Goal: Connect with others: Connect with other users

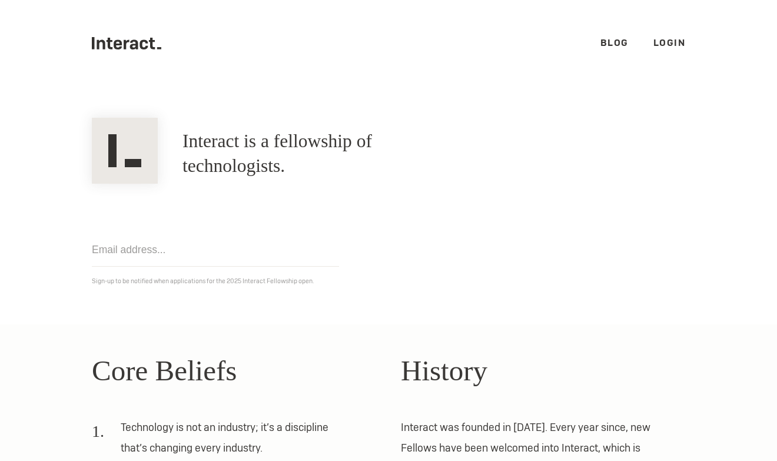
click at [670, 41] on link "Login" at bounding box center [669, 42] width 32 height 12
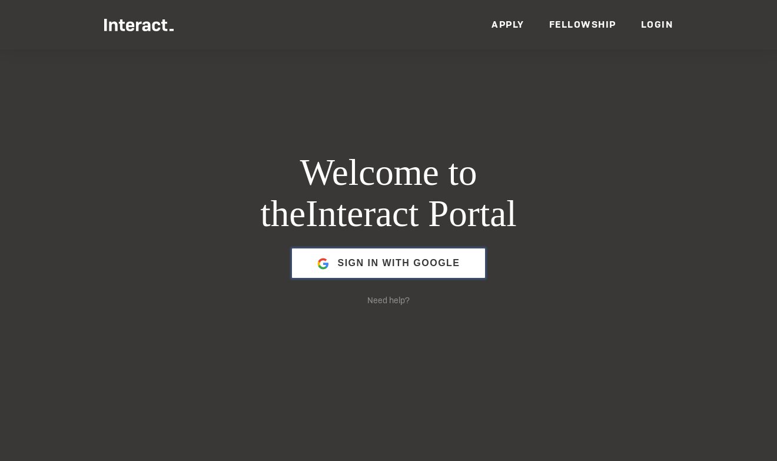
click at [407, 266] on span "Sign in with Google" at bounding box center [398, 263] width 122 height 28
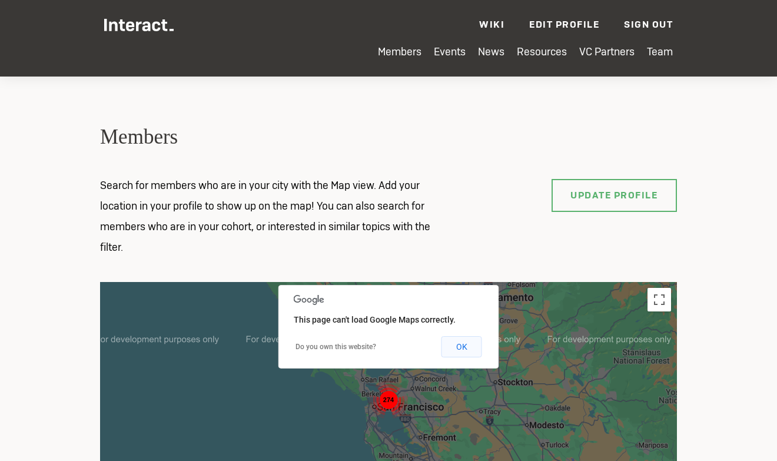
click at [473, 346] on button "OK" at bounding box center [461, 346] width 41 height 21
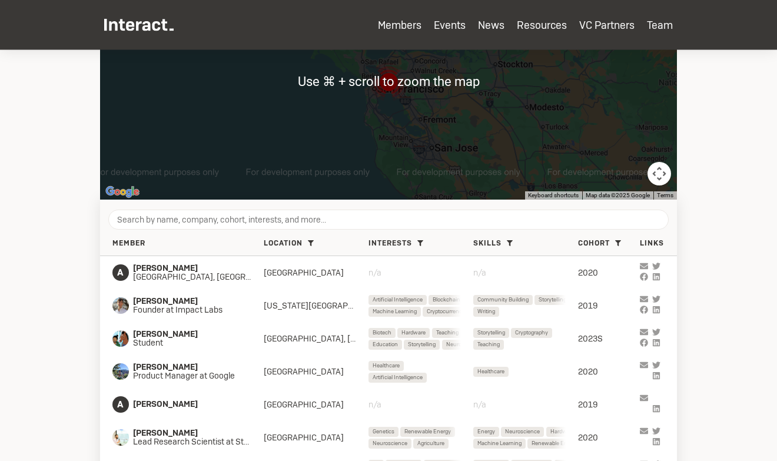
scroll to position [331, 0]
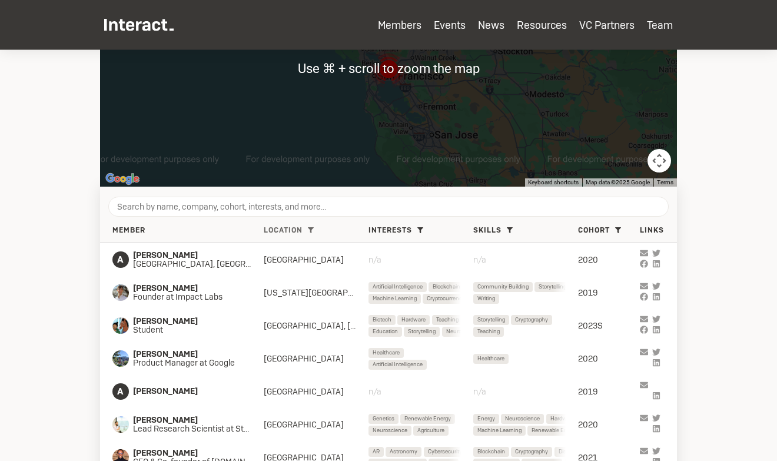
click at [312, 231] on icon at bounding box center [311, 230] width 6 height 6
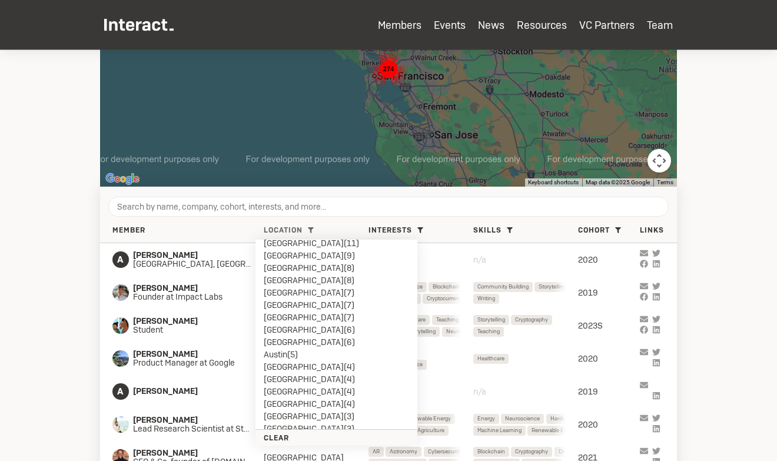
scroll to position [144, 0]
click at [286, 327] on li "Austin ( 5 )" at bounding box center [336, 330] width 145 height 12
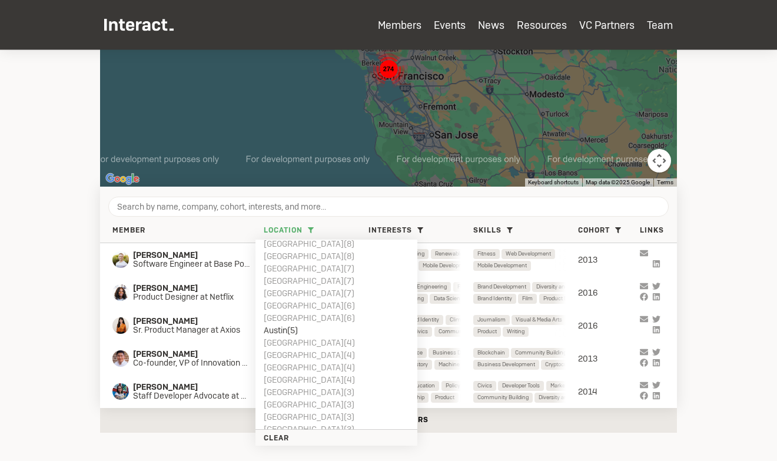
click at [68, 264] on section "Members Search for members who are in your city with the Map view. Add your loc…" at bounding box center [388, 88] width 777 height 738
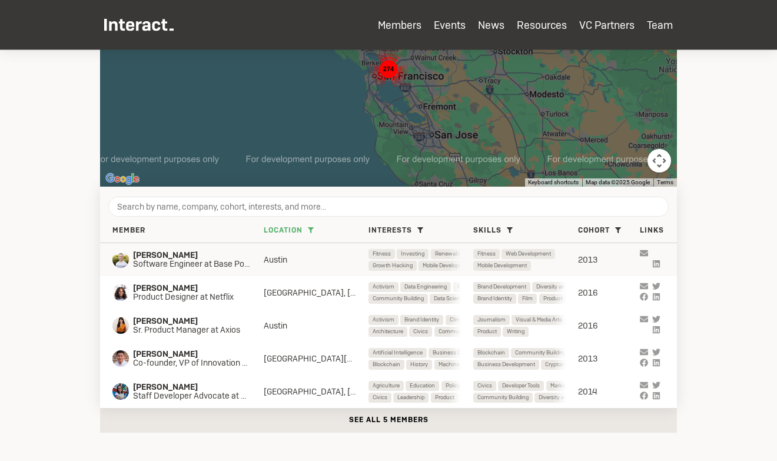
click at [182, 259] on span "Software Engineer at Base Power" at bounding box center [198, 263] width 131 height 9
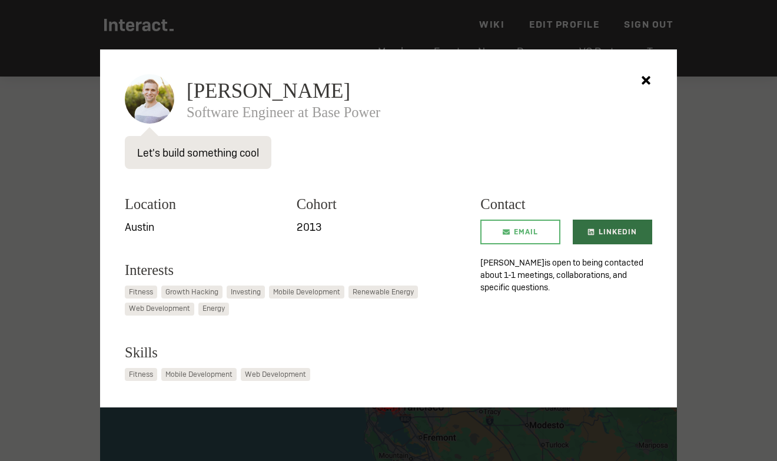
click at [589, 228] on icon at bounding box center [591, 231] width 6 height 6
click at [646, 89] on icon at bounding box center [645, 80] width 21 height 21
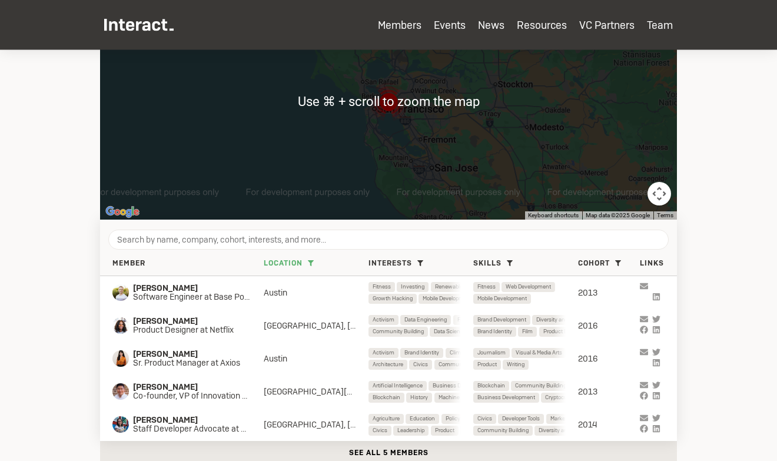
scroll to position [326, 0]
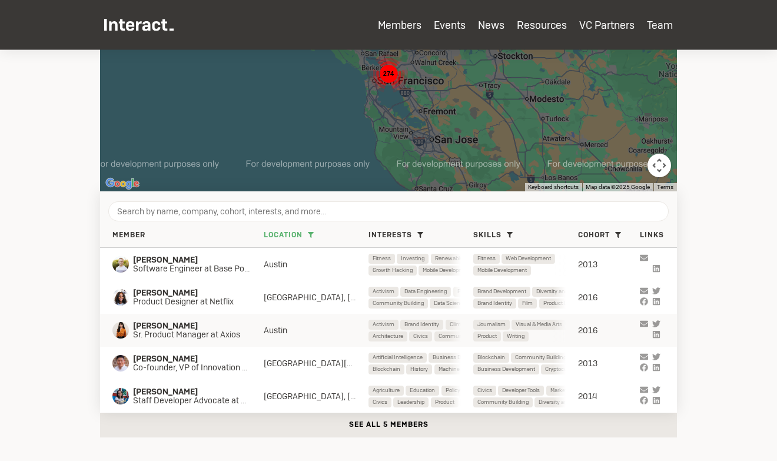
click at [198, 332] on span "Sr. Product Manager at Axios" at bounding box center [192, 334] width 119 height 9
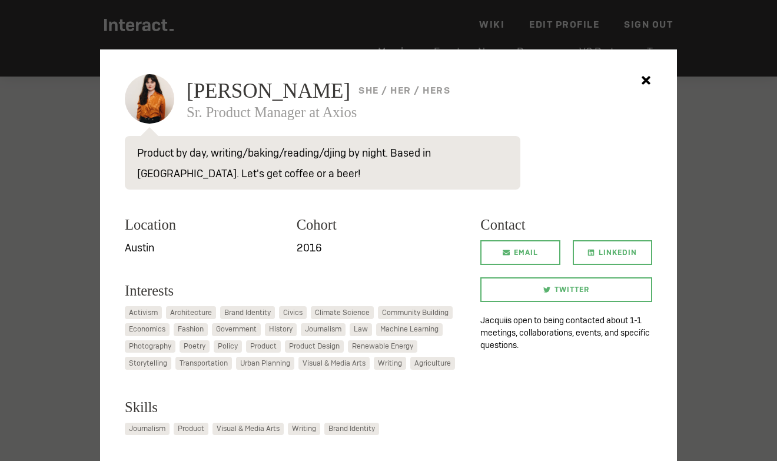
click at [54, 257] on div at bounding box center [388, 230] width 777 height 461
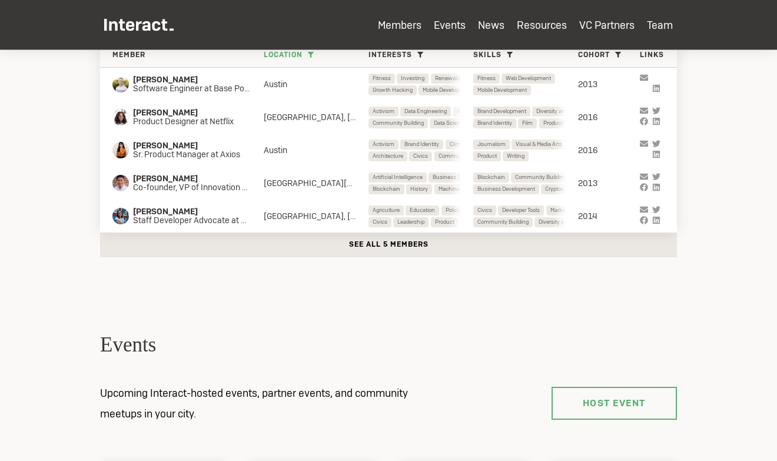
scroll to position [508, 0]
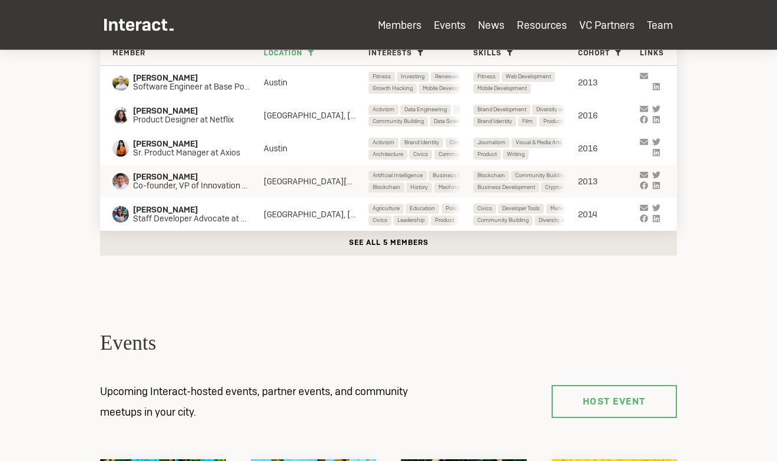
click at [181, 186] on span "Co-founder, VP of Innovation at Element 8 Internet" at bounding box center [198, 185] width 131 height 9
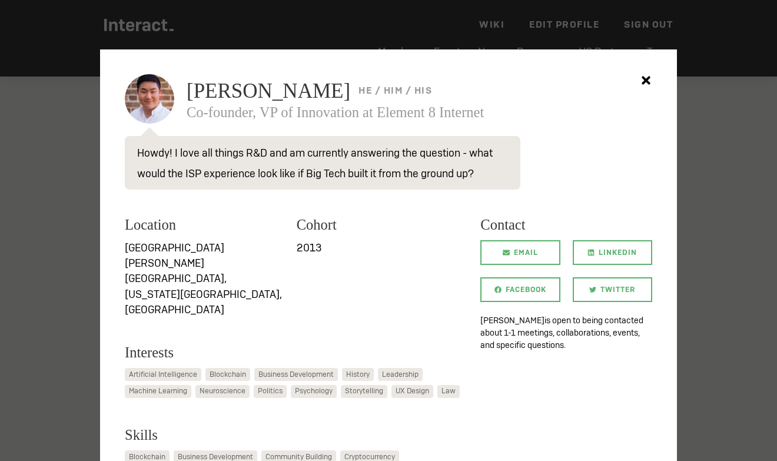
click at [15, 224] on div at bounding box center [388, 230] width 777 height 461
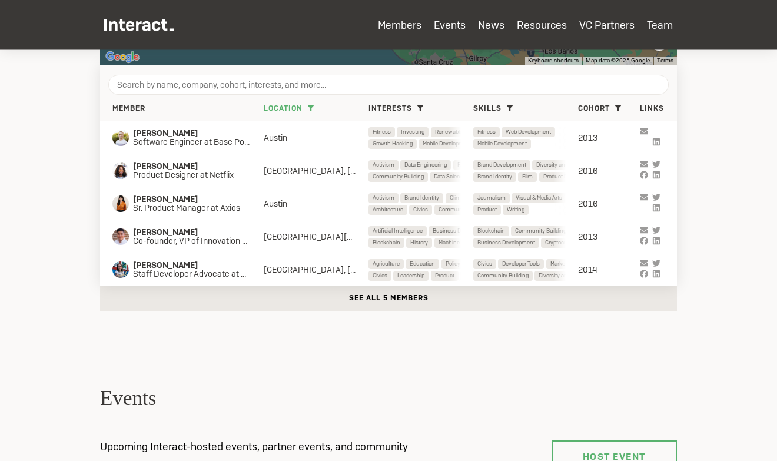
scroll to position [475, 0]
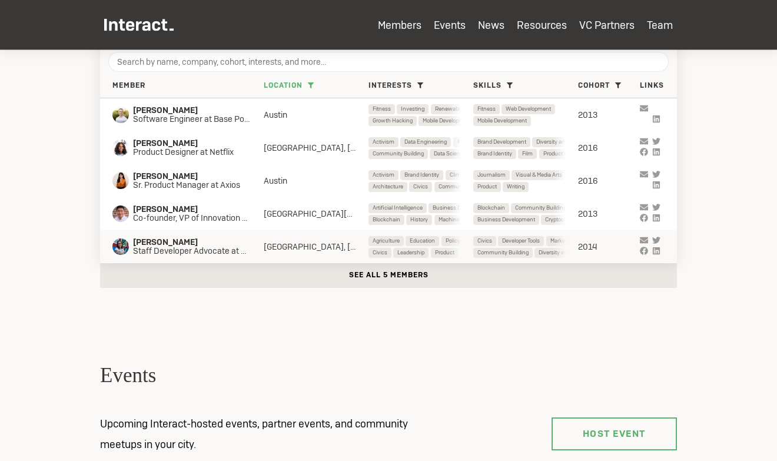
click at [178, 239] on span "Taylor Barnett" at bounding box center [198, 242] width 131 height 9
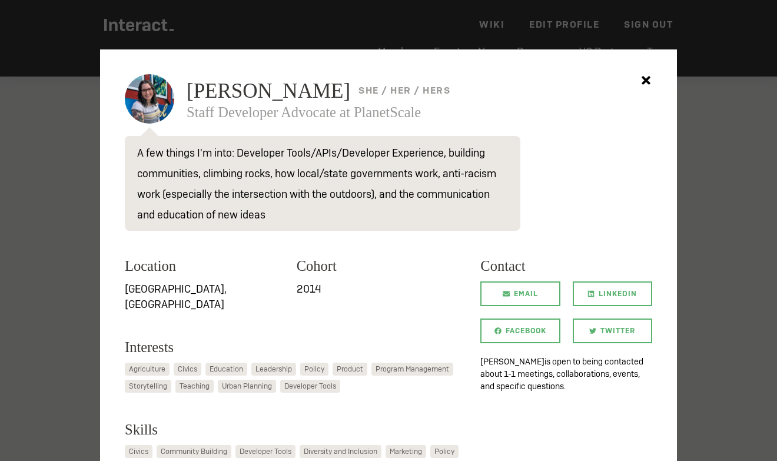
click at [646, 83] on icon at bounding box center [645, 80] width 21 height 21
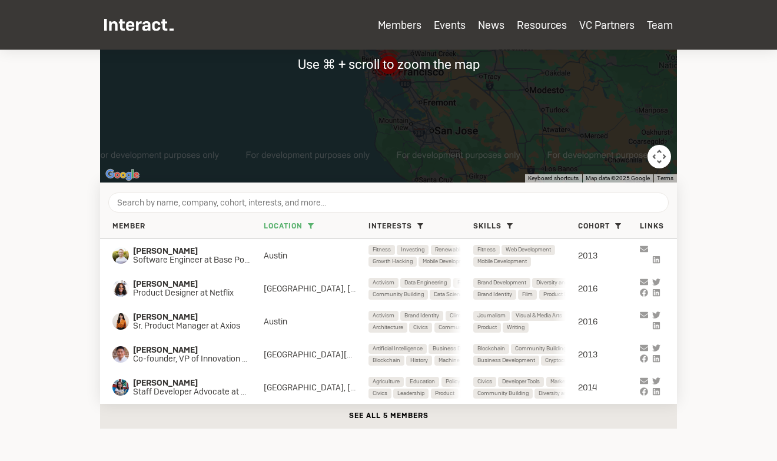
scroll to position [417, 0]
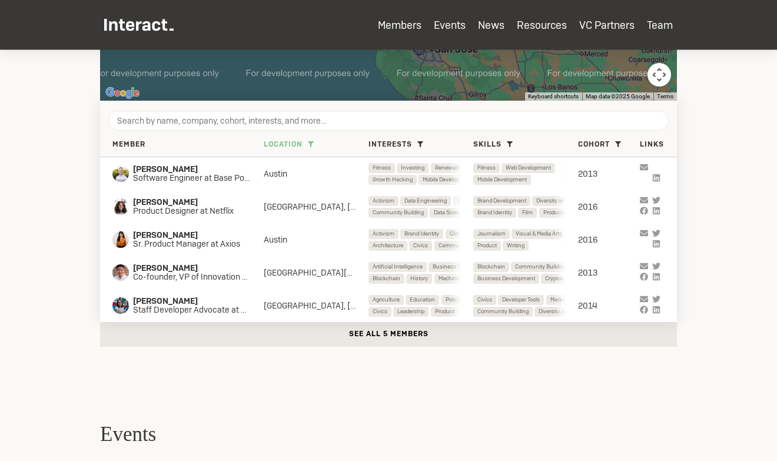
click at [287, 146] on span "Location" at bounding box center [283, 144] width 39 height 9
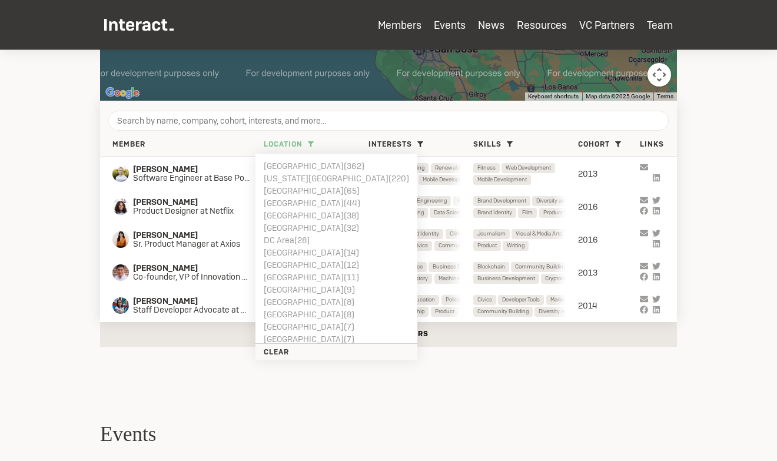
scroll to position [0, 0]
click at [307, 214] on li "Los Angeles ( 38 )" at bounding box center [336, 215] width 145 height 12
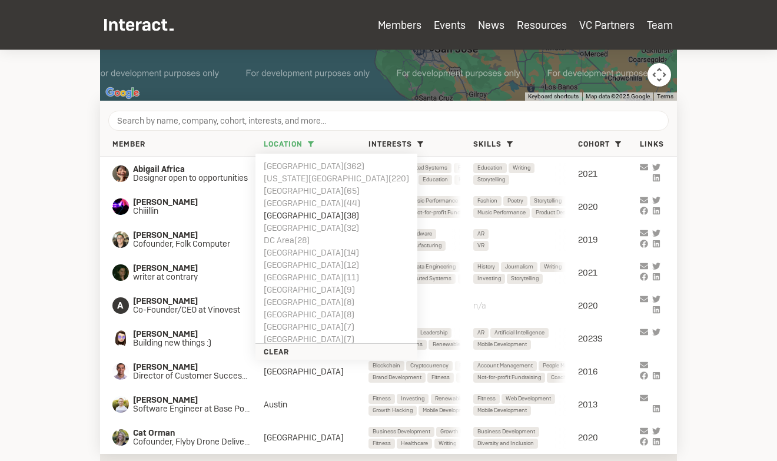
click at [54, 179] on section "Members Search for members who are in your city with the Map view. Add your loc…" at bounding box center [388, 68] width 777 height 870
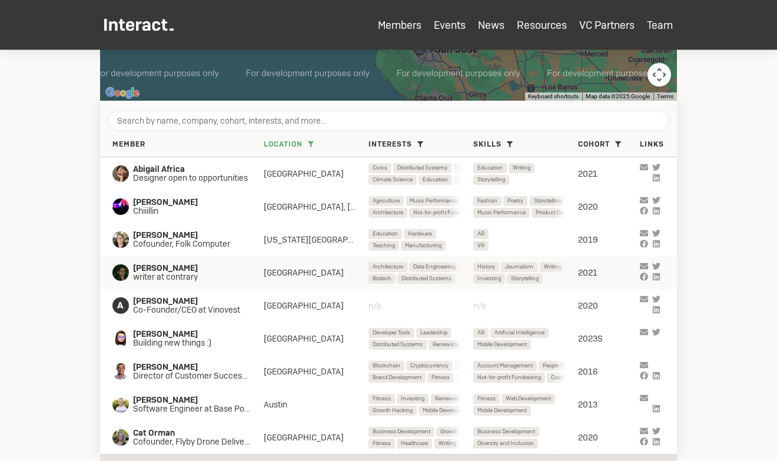
click at [659, 278] on icon at bounding box center [655, 276] width 7 height 7
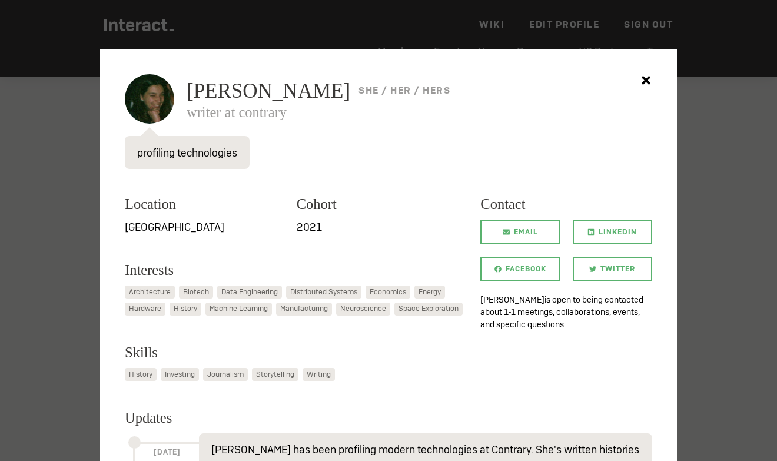
click at [71, 205] on div at bounding box center [388, 230] width 777 height 461
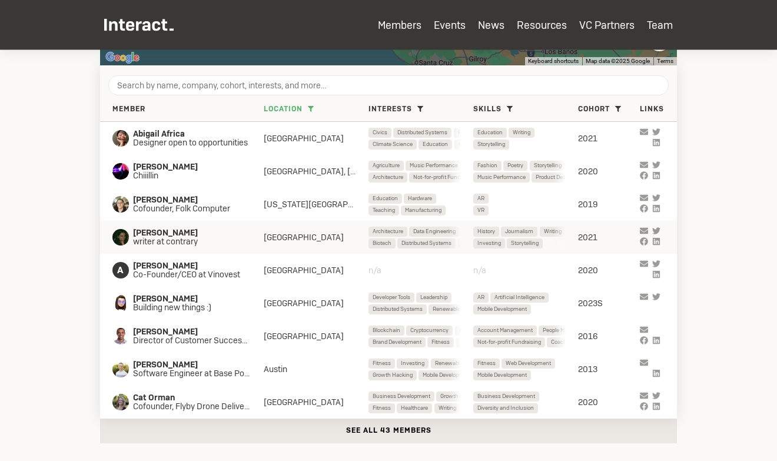
scroll to position [451, 0]
click at [373, 428] on button "See all 43 members" at bounding box center [388, 431] width 577 height 25
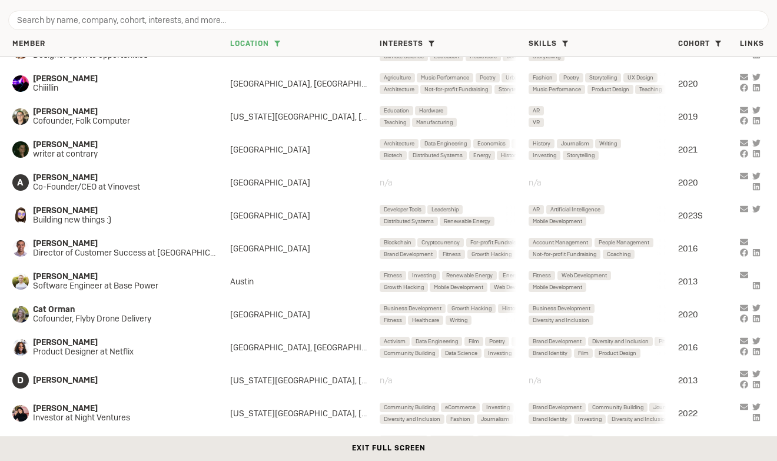
scroll to position [26, 0]
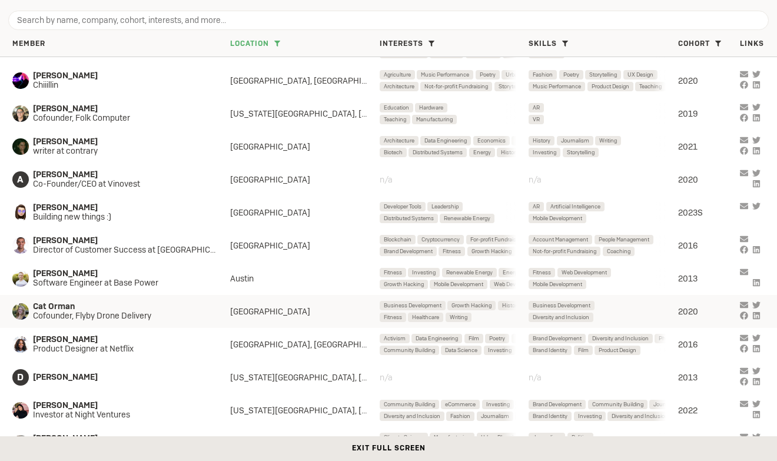
click at [757, 315] on icon "grid" at bounding box center [756, 315] width 8 height 8
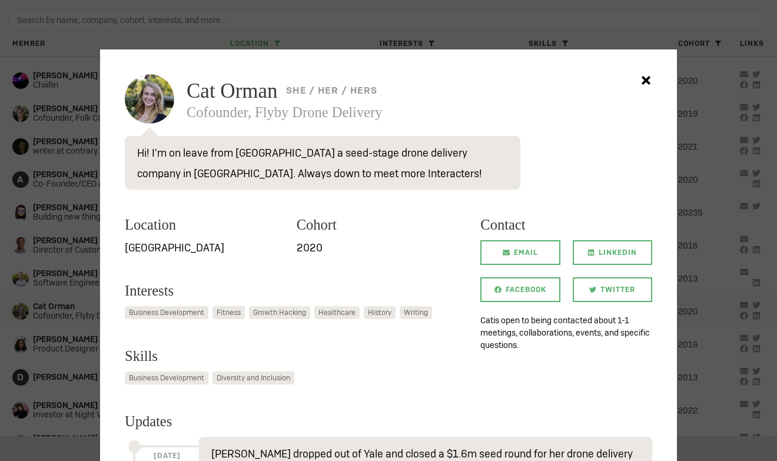
click at [652, 81] on icon at bounding box center [645, 80] width 21 height 21
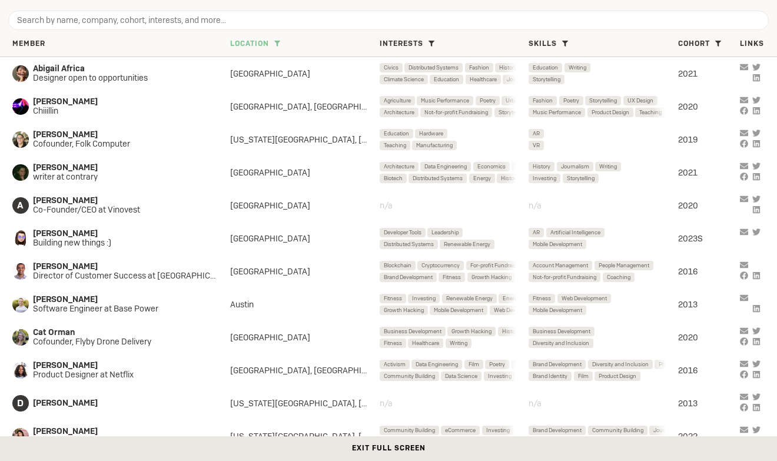
click at [267, 42] on span "Location" at bounding box center [249, 43] width 39 height 9
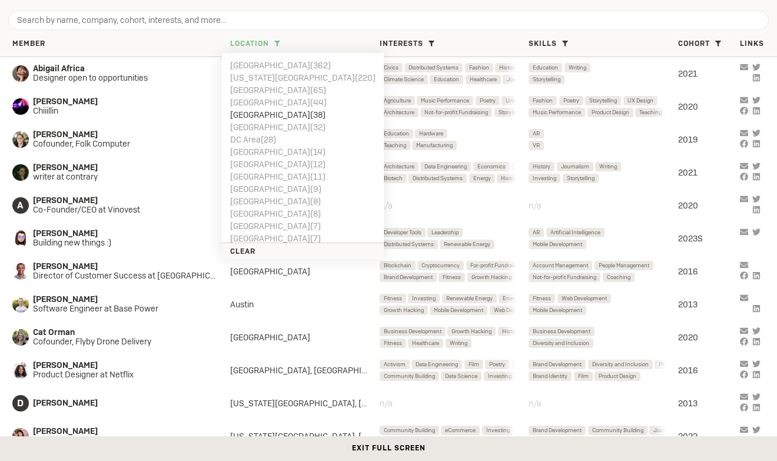
click at [265, 61] on li "SF Bay Area ( 362 )" at bounding box center [302, 65] width 145 height 12
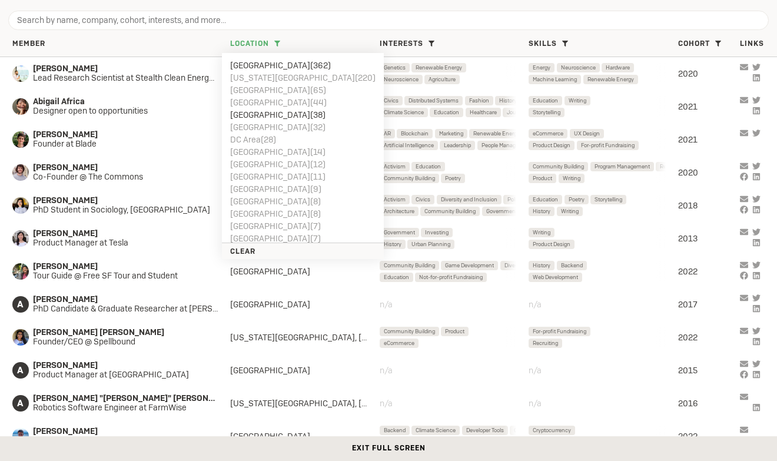
click at [203, 45] on div "Member" at bounding box center [121, 43] width 218 height 9
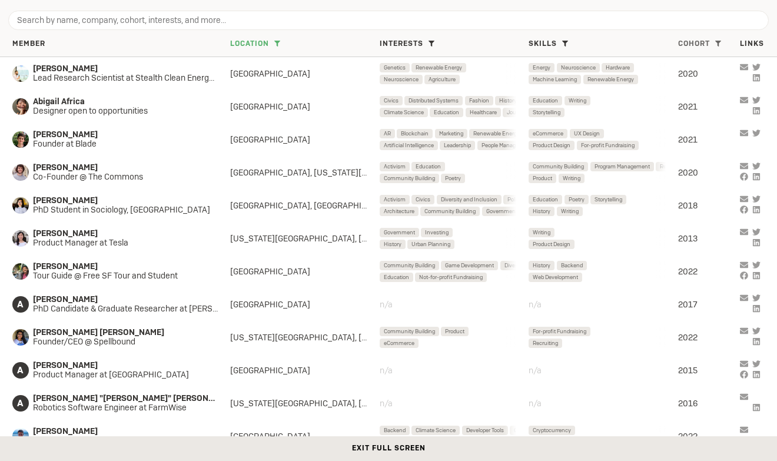
click at [712, 42] on div "Cohort Residency ( 6 ) 2023S ( 28 ) 2022 ( 51 ) 2021 ( 48 ) 2020 ( 47 ) 2019 ( …" at bounding box center [709, 43] width 62 height 9
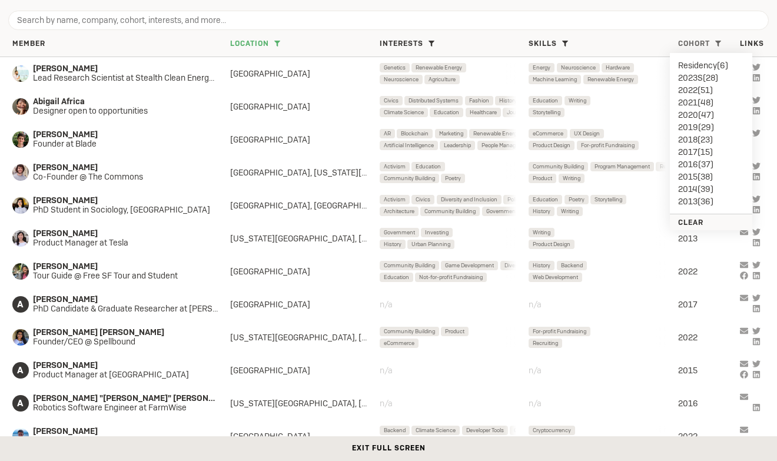
click at [711, 42] on div "Cohort Residency ( 6 ) 2023S ( 28 ) 2022 ( 51 ) 2021 ( 48 ) 2020 ( 47 ) 2019 ( …" at bounding box center [709, 43] width 62 height 9
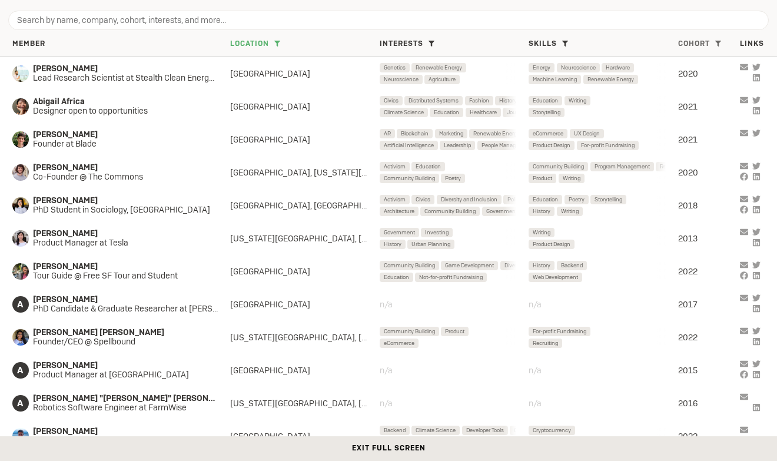
click at [708, 44] on span "Cohort" at bounding box center [694, 43] width 32 height 9
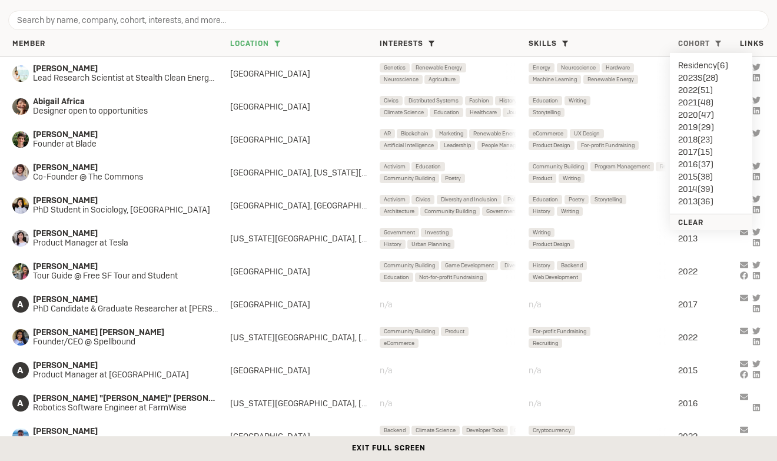
click at [721, 42] on icon at bounding box center [718, 44] width 6 height 6
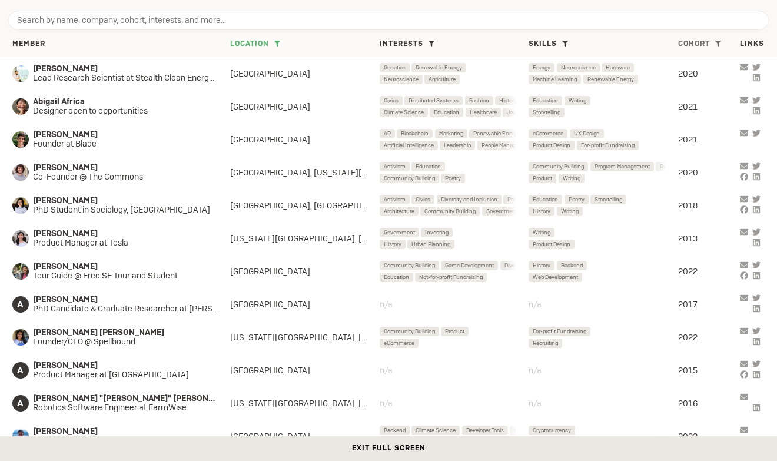
click at [723, 42] on span at bounding box center [718, 43] width 12 height 12
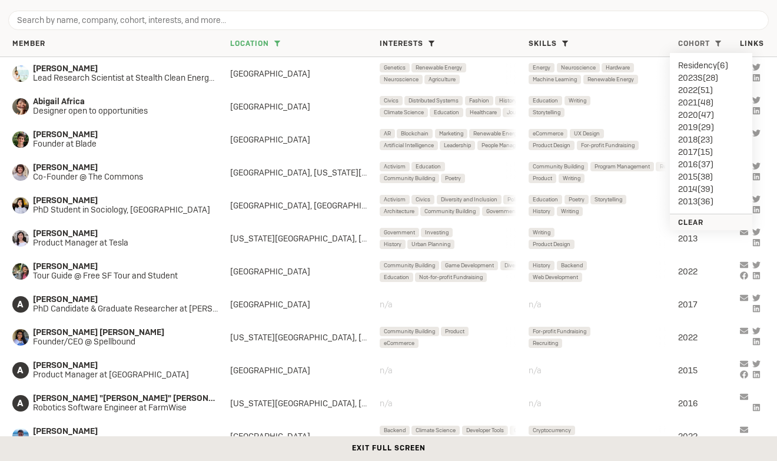
click at [679, 42] on span "Cohort" at bounding box center [694, 43] width 32 height 9
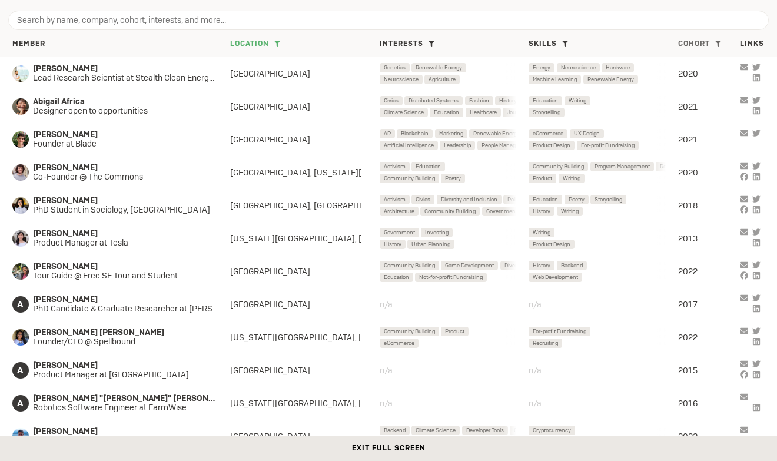
click at [682, 42] on span "Cohort" at bounding box center [694, 43] width 32 height 9
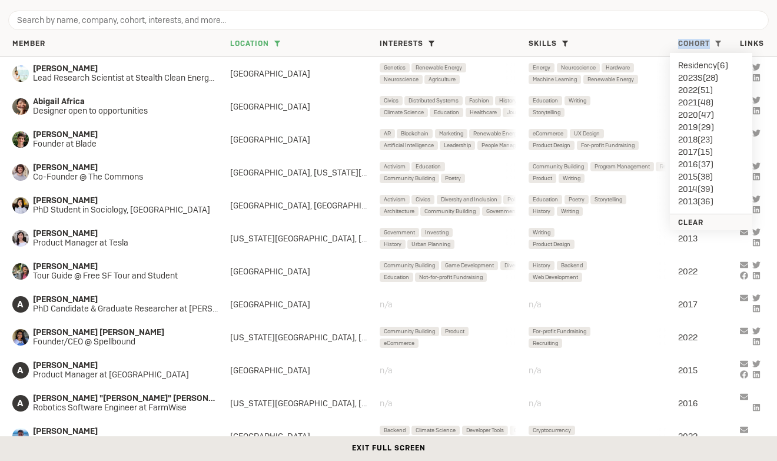
click at [682, 42] on span "Cohort" at bounding box center [694, 43] width 32 height 9
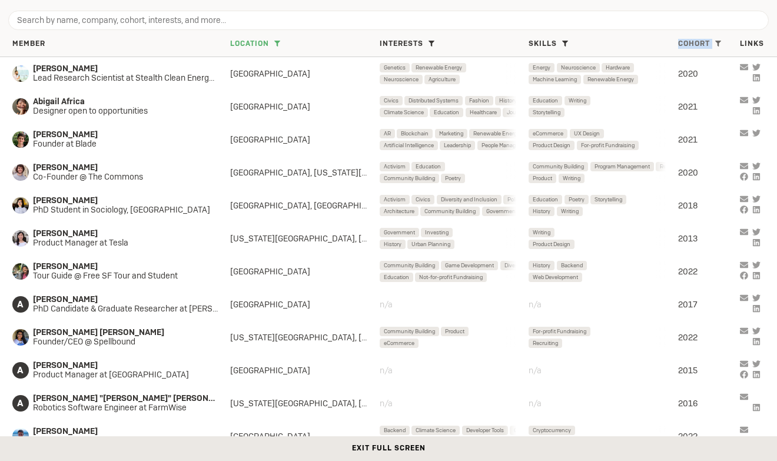
click at [682, 42] on span "Cohort" at bounding box center [694, 43] width 32 height 9
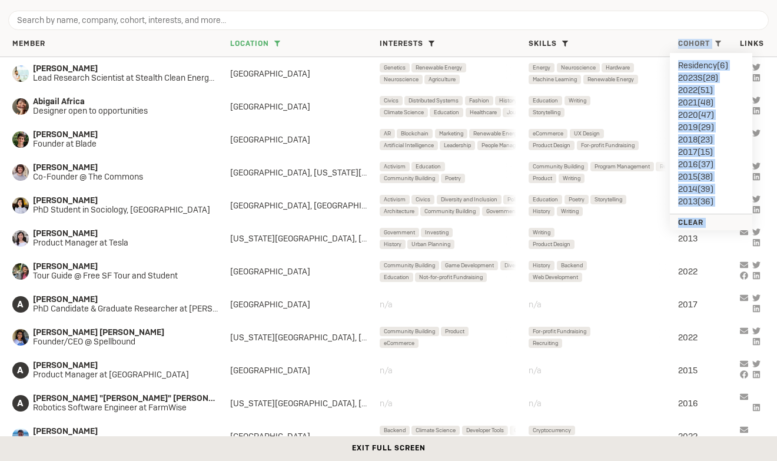
click at [682, 42] on span "Cohort" at bounding box center [694, 43] width 32 height 9
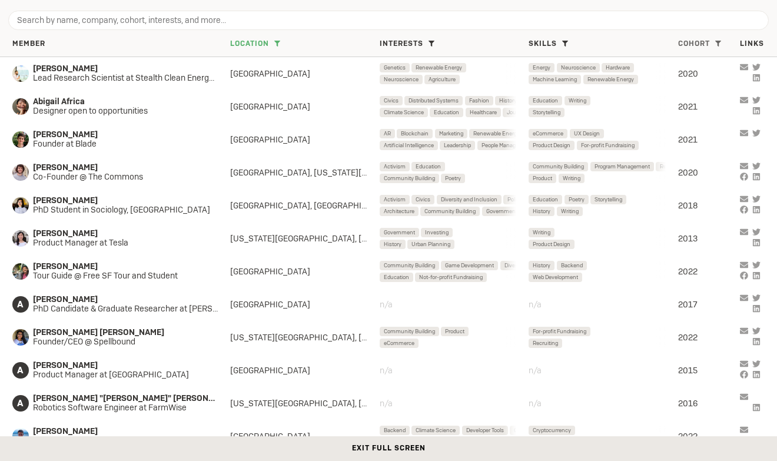
click at [682, 42] on span "Cohort" at bounding box center [694, 43] width 32 height 9
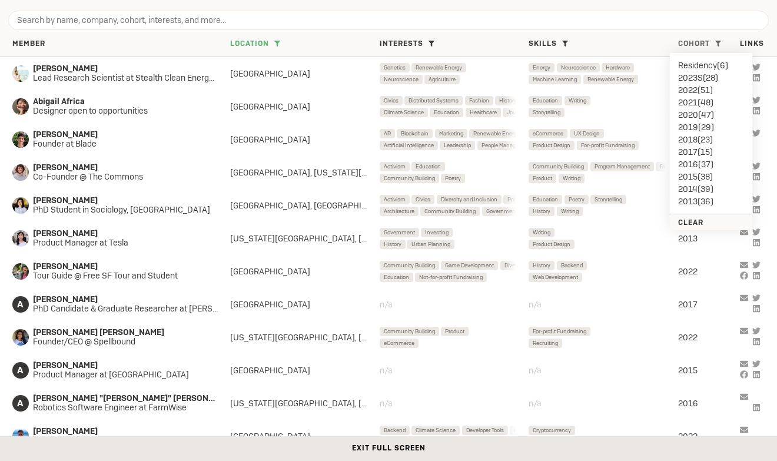
click at [689, 78] on li "2023S ( 28 )" at bounding box center [711, 77] width 66 height 12
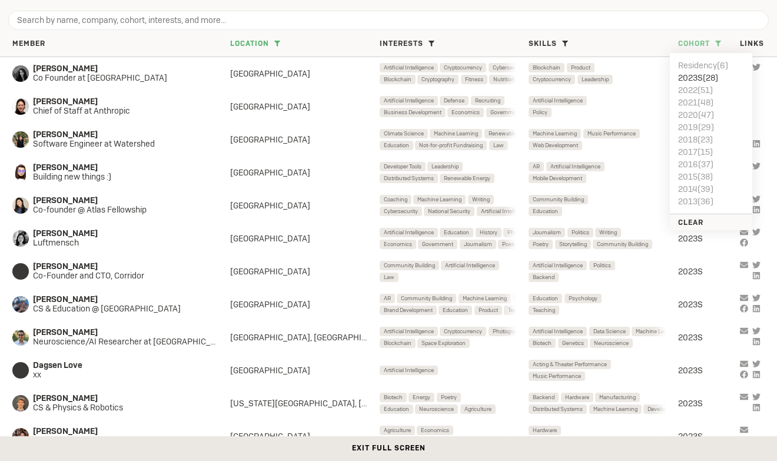
click at [692, 90] on li "2022 ( 51 )" at bounding box center [711, 90] width 66 height 12
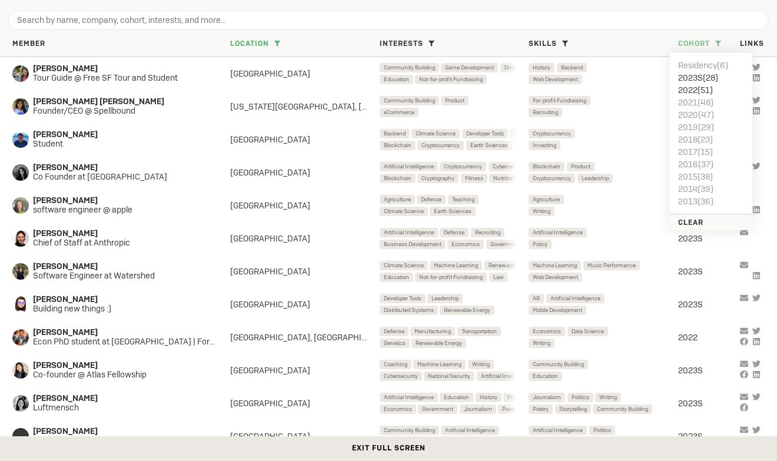
click at [694, 103] on li "2021 ( 48 )" at bounding box center [711, 102] width 66 height 12
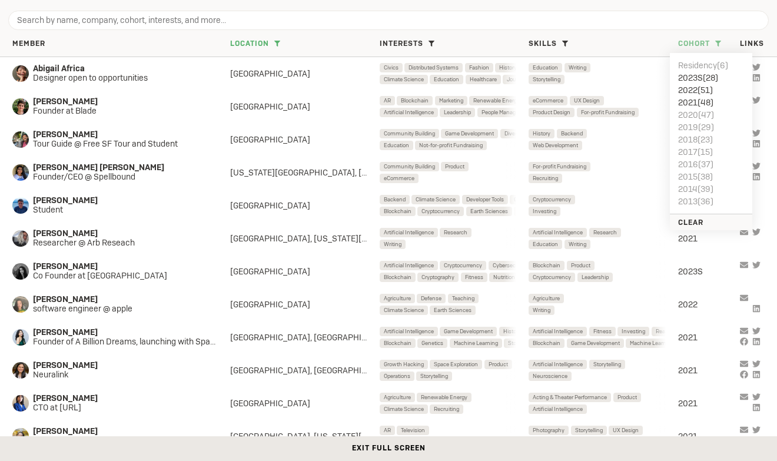
click at [694, 116] on li "2020 ( 47 )" at bounding box center [711, 114] width 66 height 12
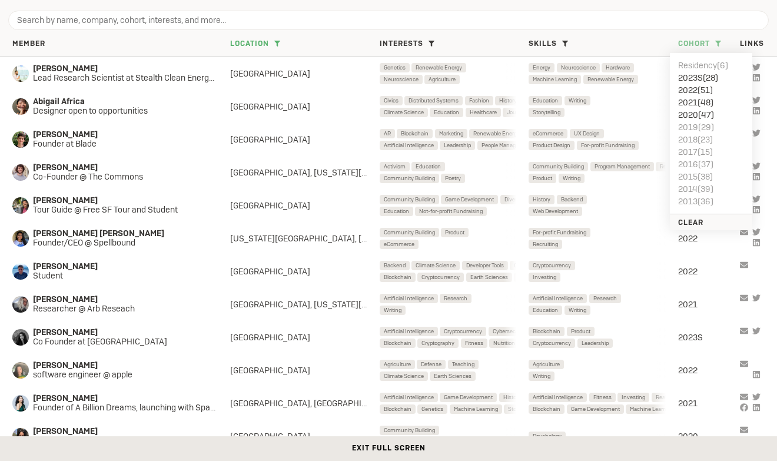
click at [694, 126] on li "2019 ( 29 )" at bounding box center [711, 127] width 66 height 12
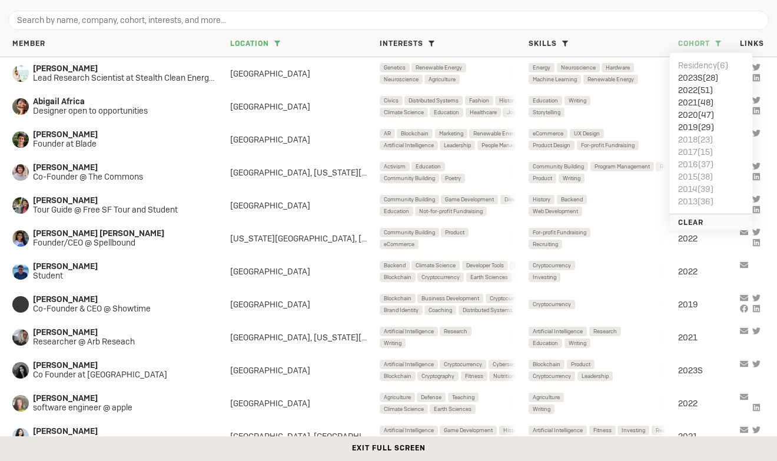
click at [693, 134] on li "2018 ( 23 )" at bounding box center [711, 139] width 66 height 12
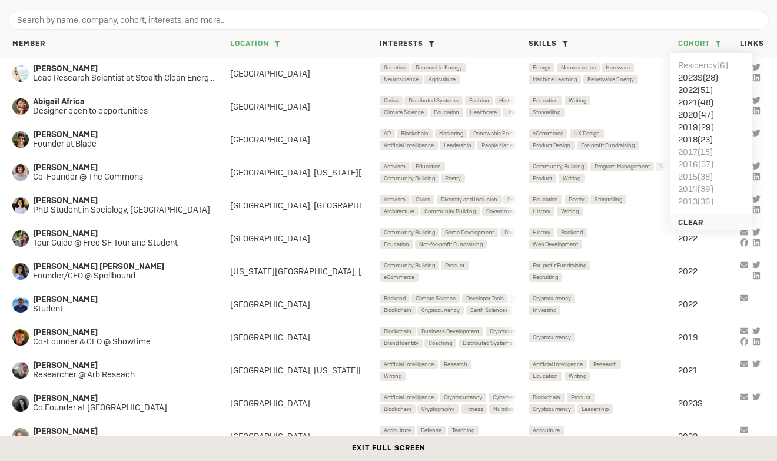
click at [151, 38] on div "Member Location SF Bay Area ( 200 ) New York City ( 123 ) Boston ( 51 ) London …" at bounding box center [388, 44] width 777 height 25
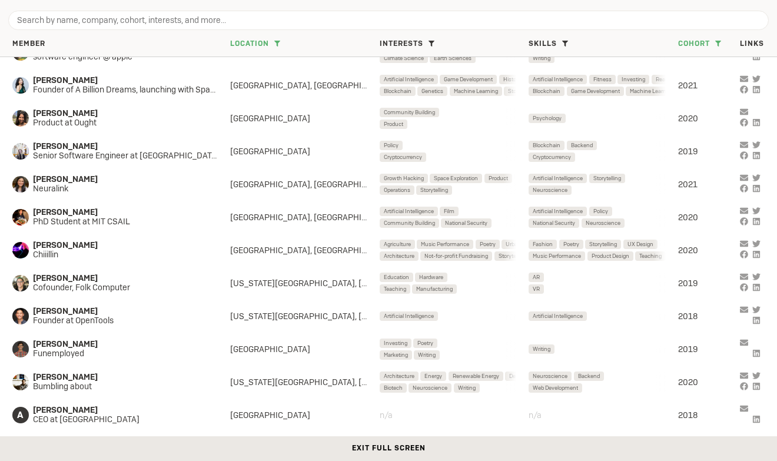
scroll to position [387, 0]
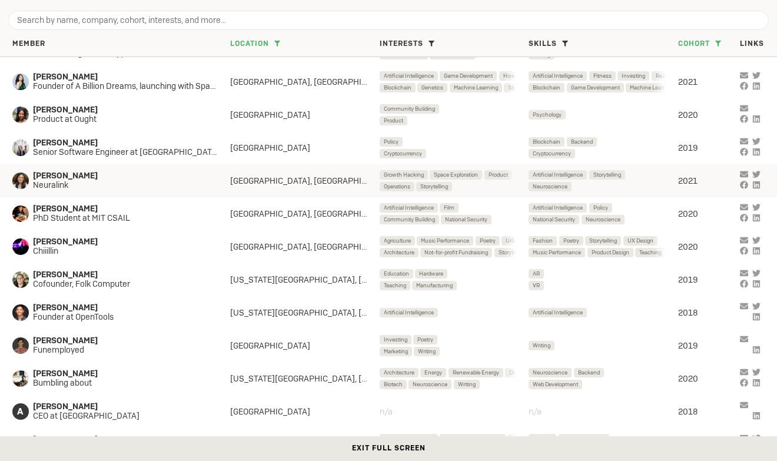
click at [758, 186] on icon "grid" at bounding box center [756, 185] width 8 height 8
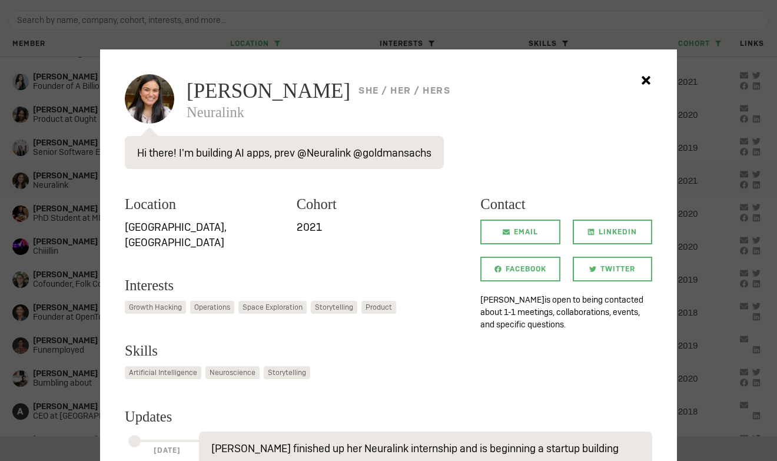
click at [645, 79] on icon at bounding box center [645, 80] width 8 height 8
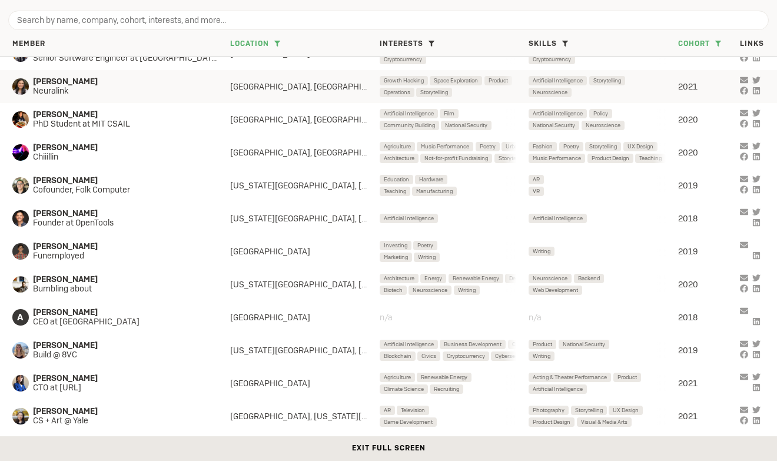
scroll to position [521, 0]
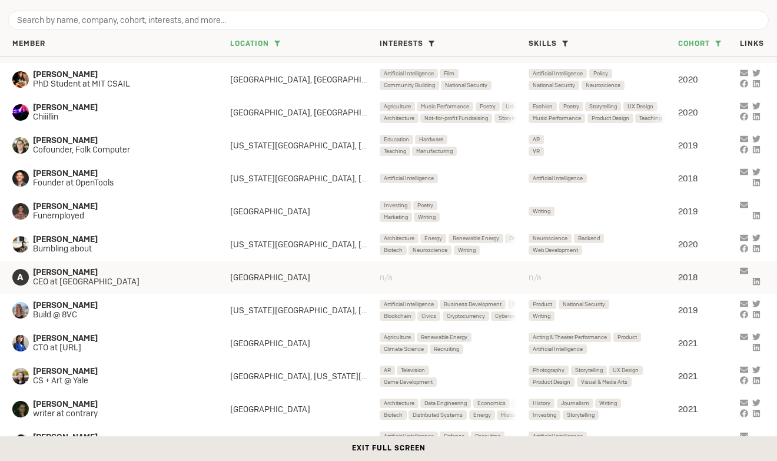
click at [757, 281] on icon "grid" at bounding box center [756, 281] width 8 height 8
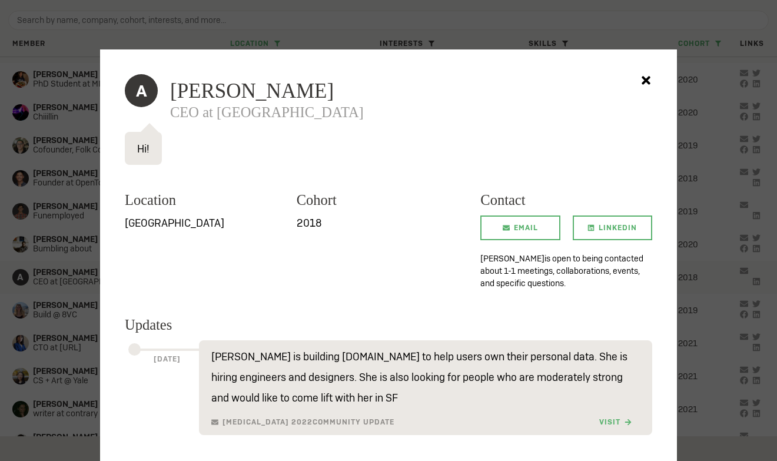
click at [649, 81] on icon at bounding box center [645, 80] width 21 height 21
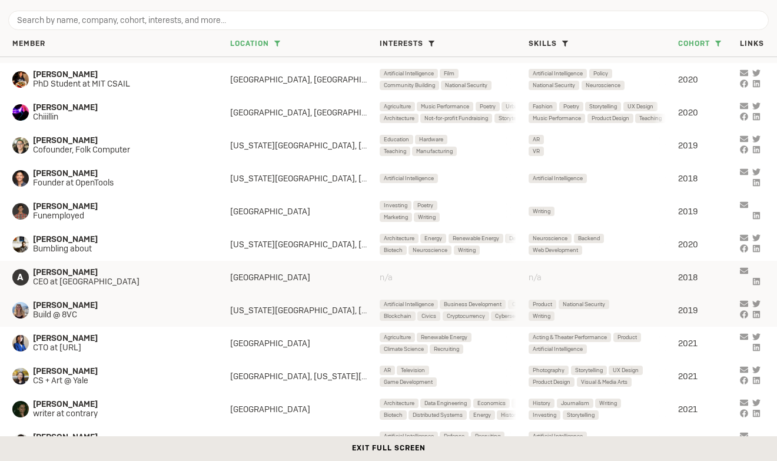
click at [758, 314] on icon "grid" at bounding box center [756, 314] width 8 height 8
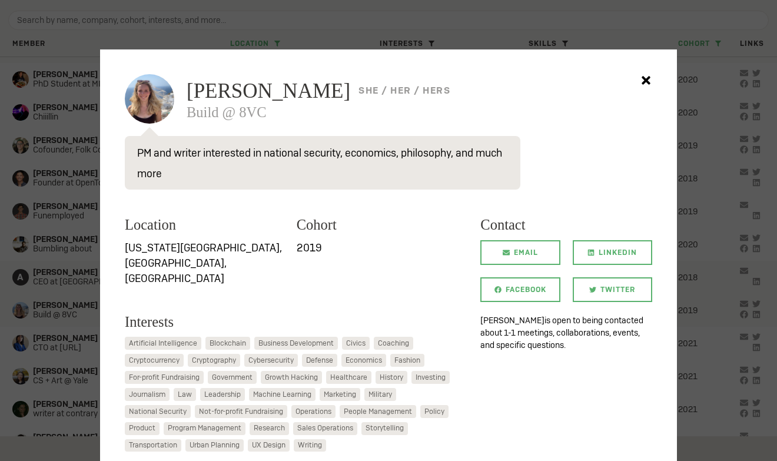
click at [646, 79] on icon at bounding box center [645, 80] width 8 height 8
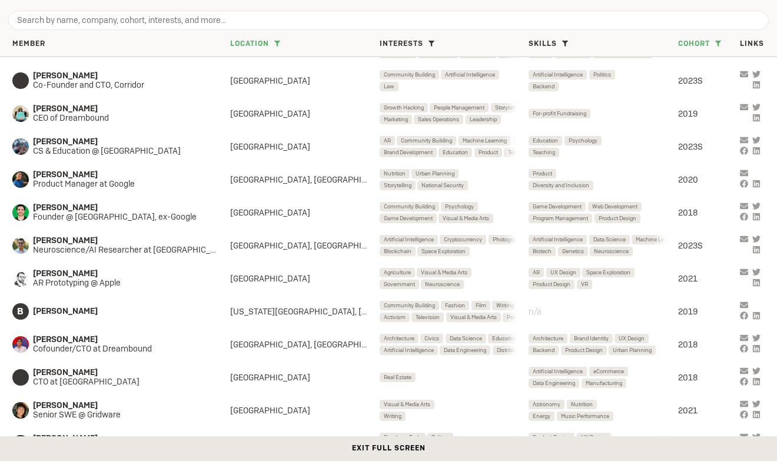
scroll to position [1244, 0]
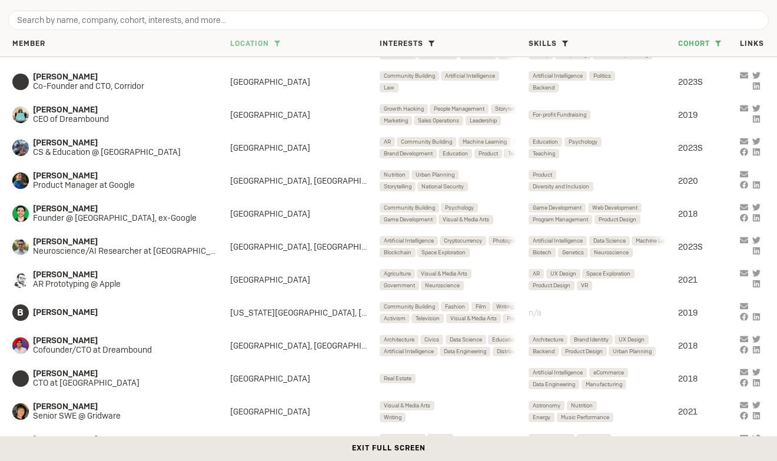
click at [260, 40] on span "Location" at bounding box center [249, 43] width 39 height 9
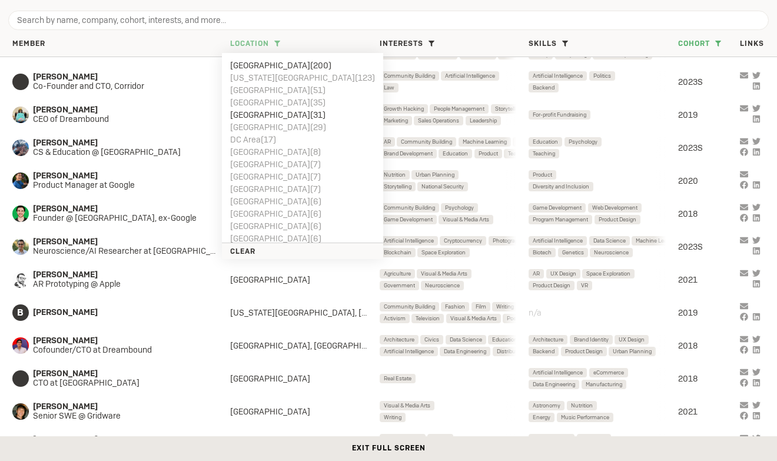
click at [276, 75] on li "New York City ( 123 )" at bounding box center [302, 77] width 145 height 12
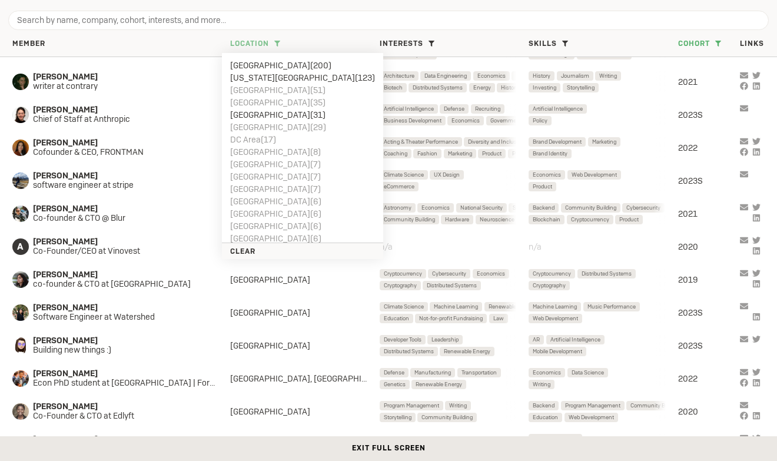
click at [268, 86] on li "Boston ( 51 )" at bounding box center [302, 90] width 145 height 12
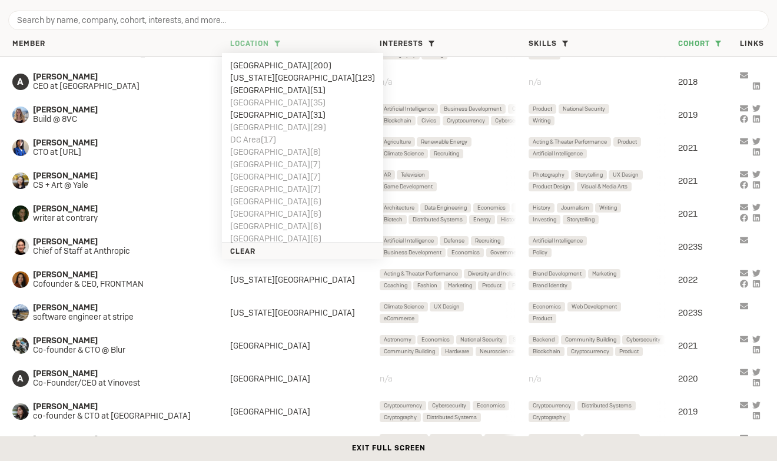
click at [268, 106] on li "London ( 35 )" at bounding box center [302, 102] width 145 height 12
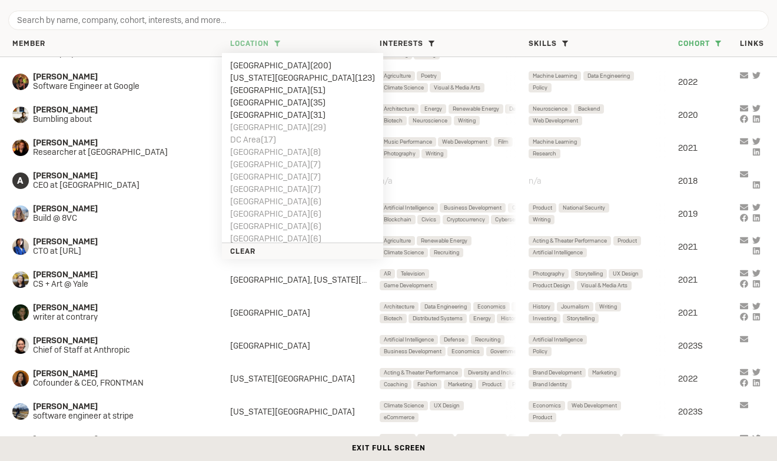
scroll to position [13, 0]
click at [274, 128] on li "DC Area ( 17 )" at bounding box center [302, 126] width 145 height 12
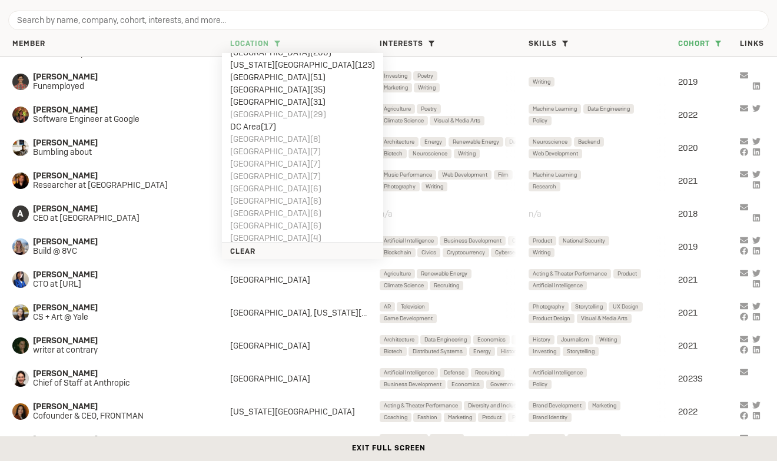
click at [262, 140] on li "Chicago ( 8 )" at bounding box center [302, 138] width 145 height 12
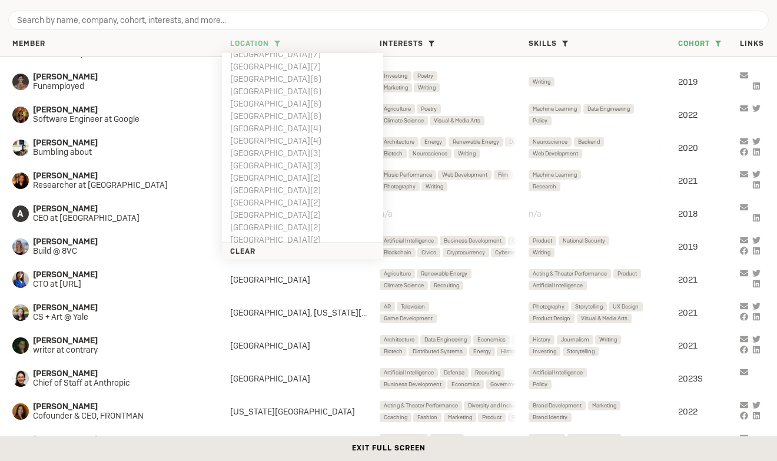
click at [265, 142] on li "Seattle ( 4 )" at bounding box center [302, 140] width 145 height 12
click at [259, 129] on li "Miami ( 3 )" at bounding box center [302, 132] width 145 height 12
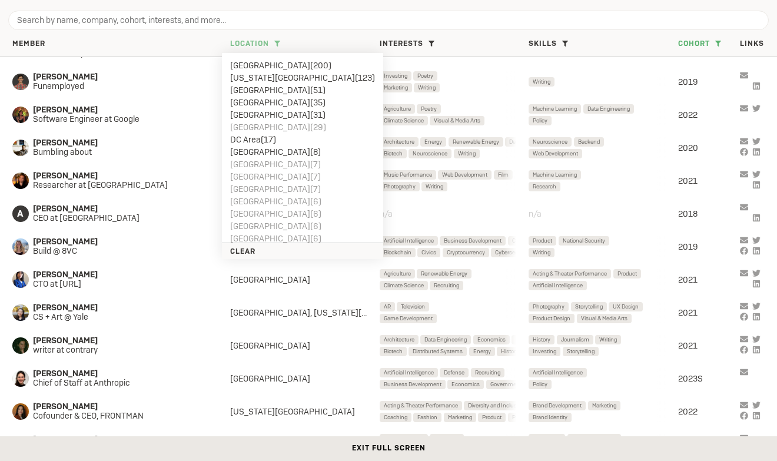
scroll to position [0, 0]
click at [637, 38] on div "Member Location SF Bay Area ( 200 ) New York City ( 123 ) Boston ( 51 ) London …" at bounding box center [388, 44] width 777 height 25
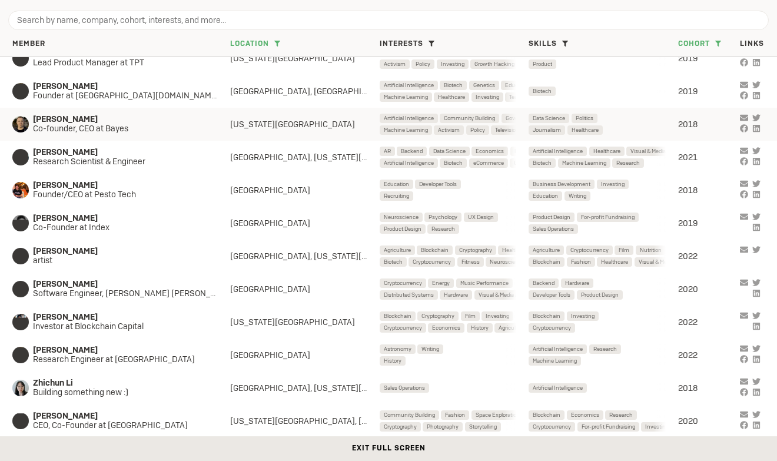
scroll to position [12399, 0]
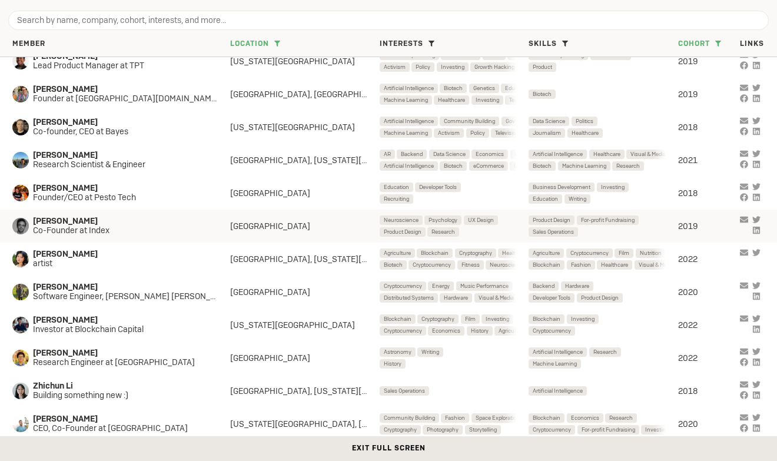
click at [759, 229] on icon "grid" at bounding box center [755, 229] width 7 height 7
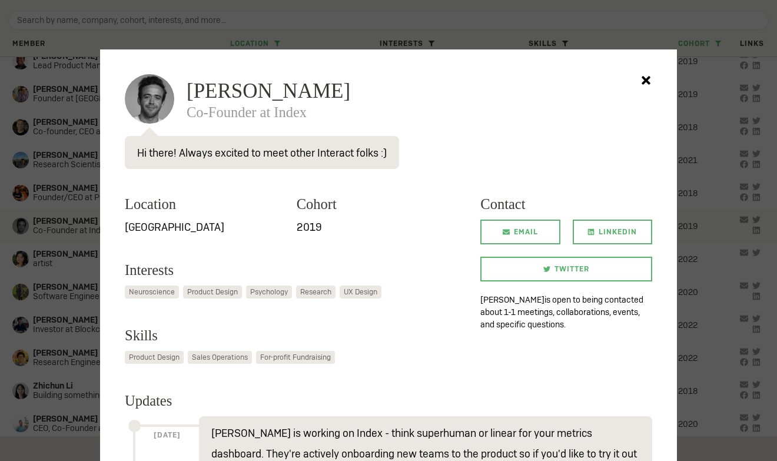
click at [645, 83] on icon at bounding box center [645, 80] width 21 height 21
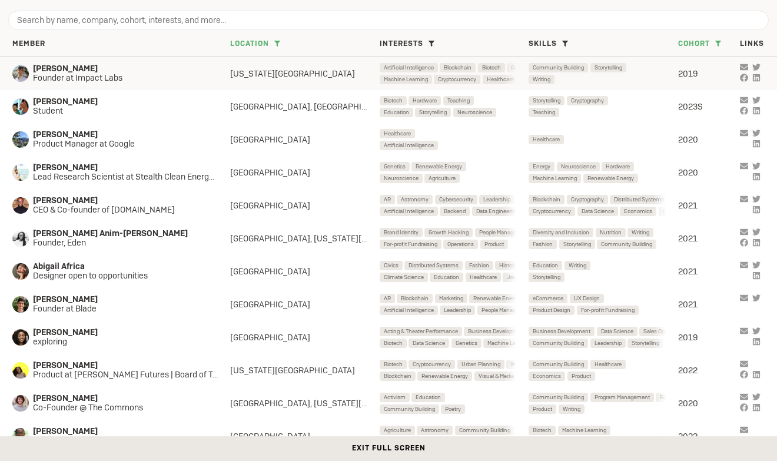
click at [758, 78] on icon "grid" at bounding box center [756, 78] width 8 height 8
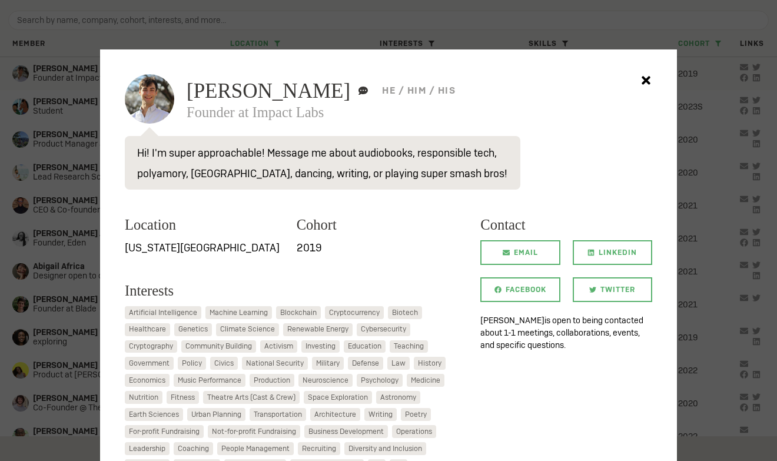
click at [61, 163] on div at bounding box center [388, 230] width 777 height 461
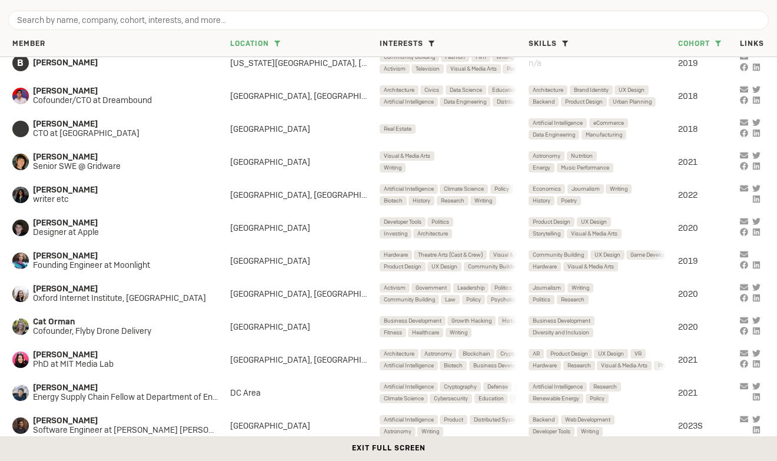
scroll to position [2381, 0]
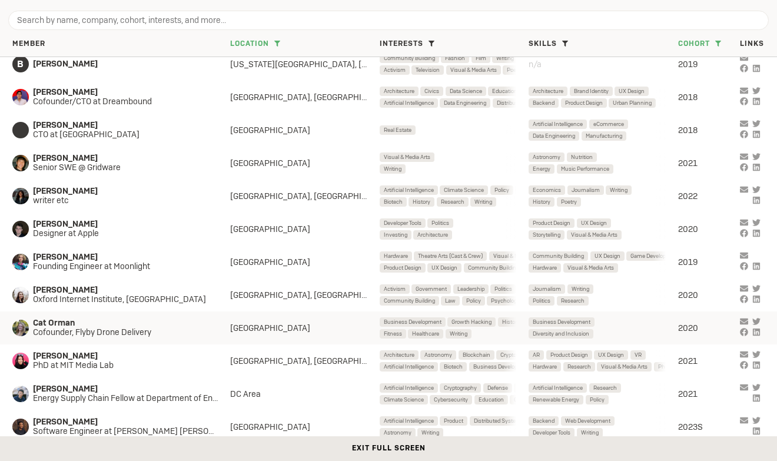
click at [758, 332] on icon "grid" at bounding box center [756, 332] width 8 height 8
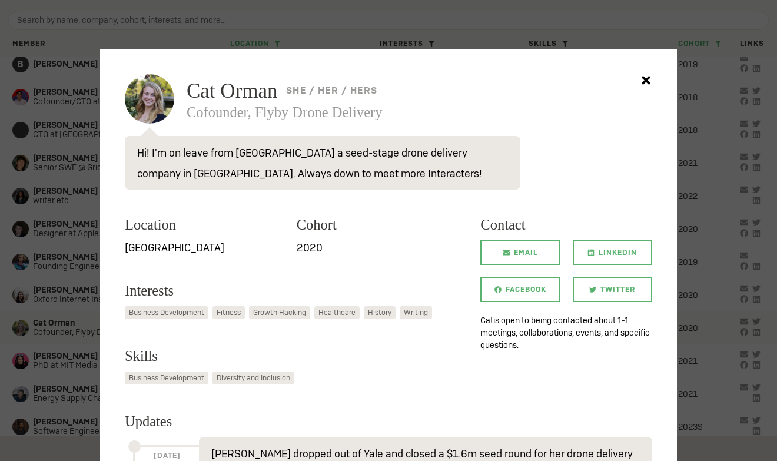
click at [647, 80] on icon at bounding box center [645, 80] width 8 height 8
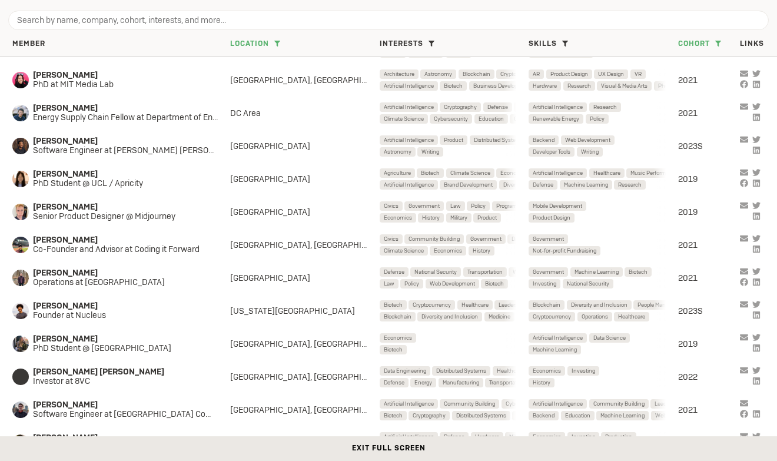
scroll to position [2663, 0]
click at [758, 346] on icon "grid" at bounding box center [756, 347] width 8 height 8
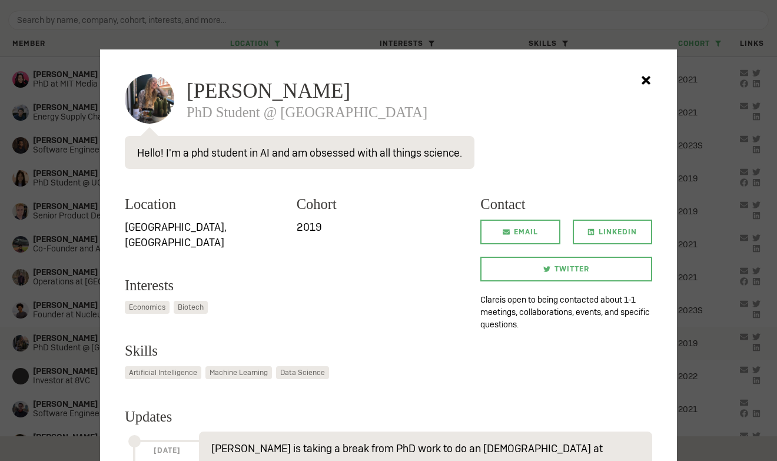
click at [648, 78] on icon at bounding box center [645, 80] width 8 height 8
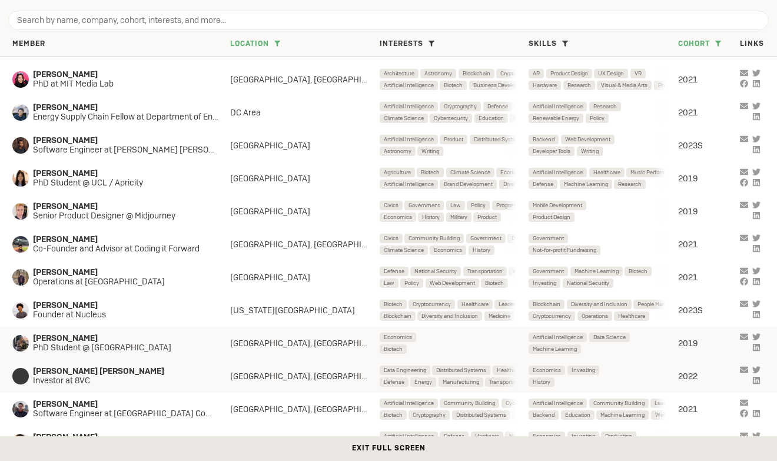
click at [759, 378] on icon "grid" at bounding box center [755, 379] width 7 height 7
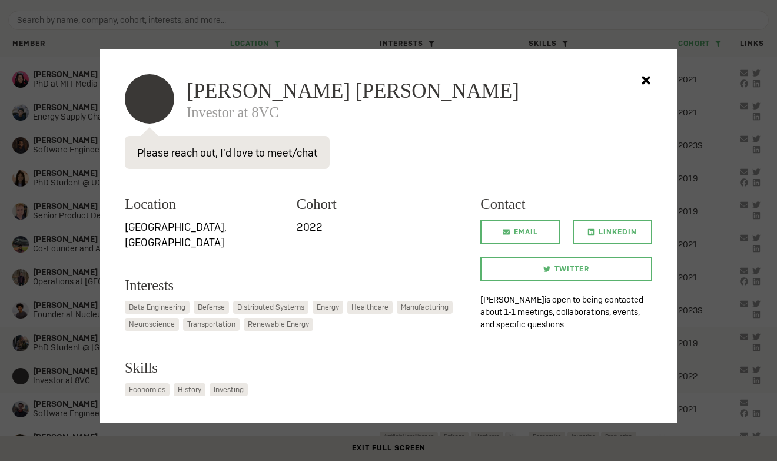
click at [654, 75] on icon at bounding box center [645, 80] width 21 height 21
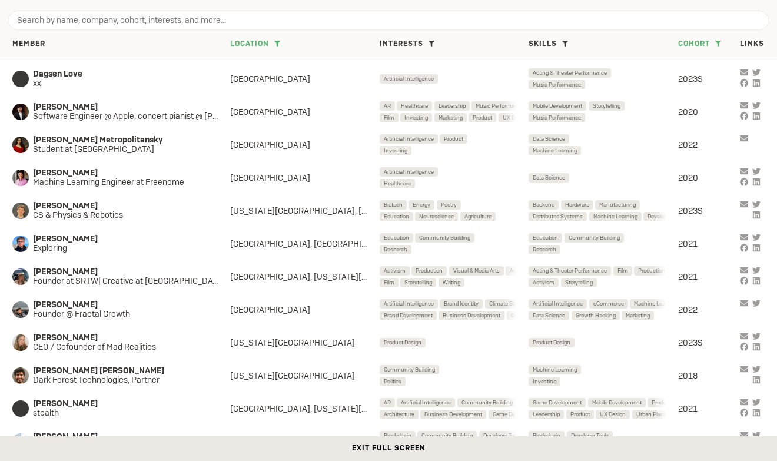
scroll to position [3126, 0]
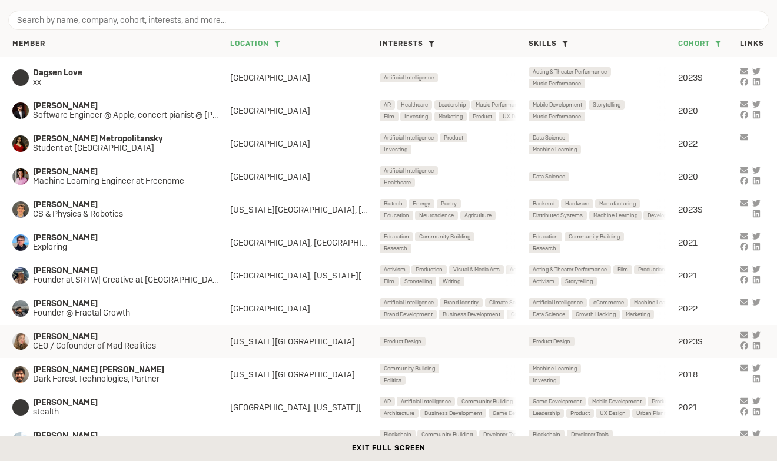
click at [758, 344] on icon "grid" at bounding box center [755, 344] width 7 height 7
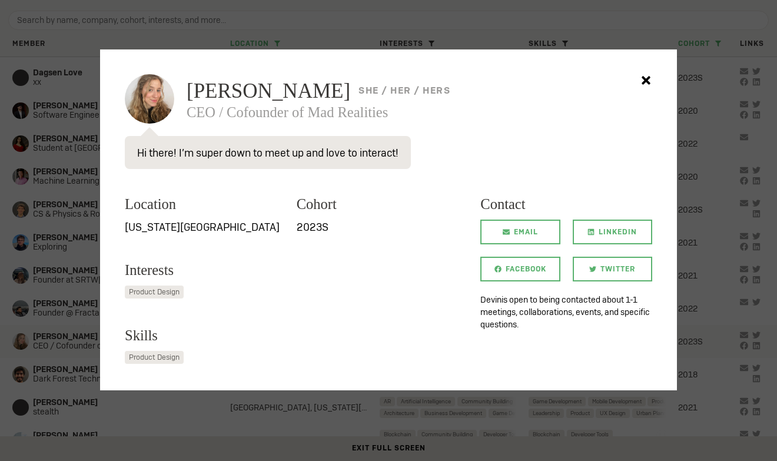
click at [645, 84] on icon at bounding box center [645, 80] width 21 height 21
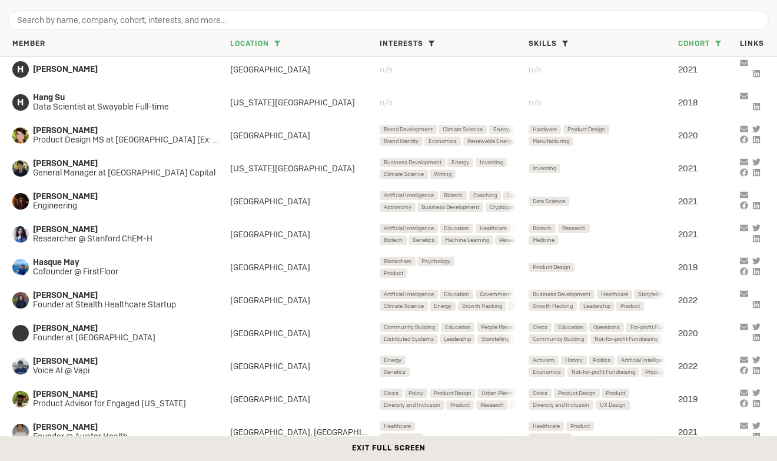
scroll to position [4355, 0]
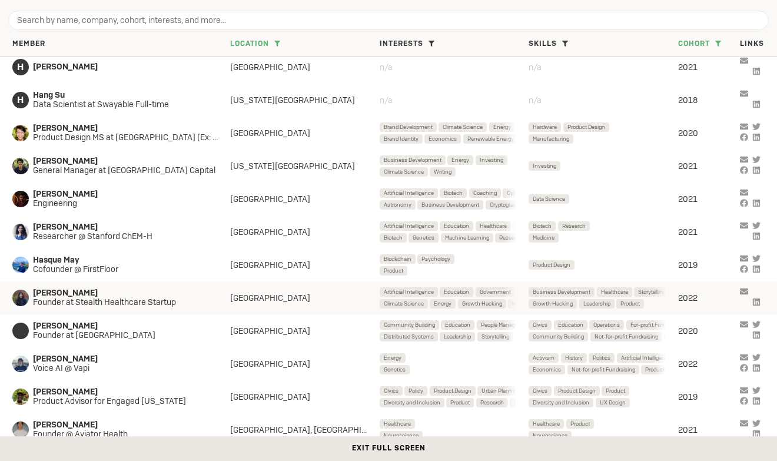
click at [757, 301] on icon "grid" at bounding box center [755, 301] width 7 height 7
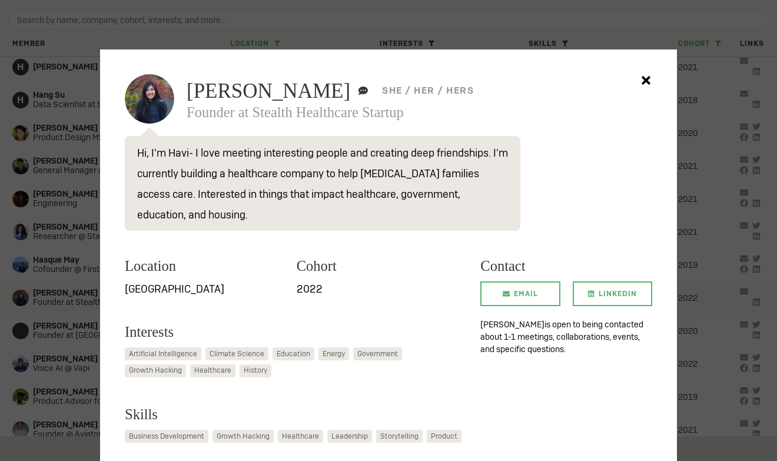
click at [644, 81] on icon at bounding box center [645, 80] width 8 height 8
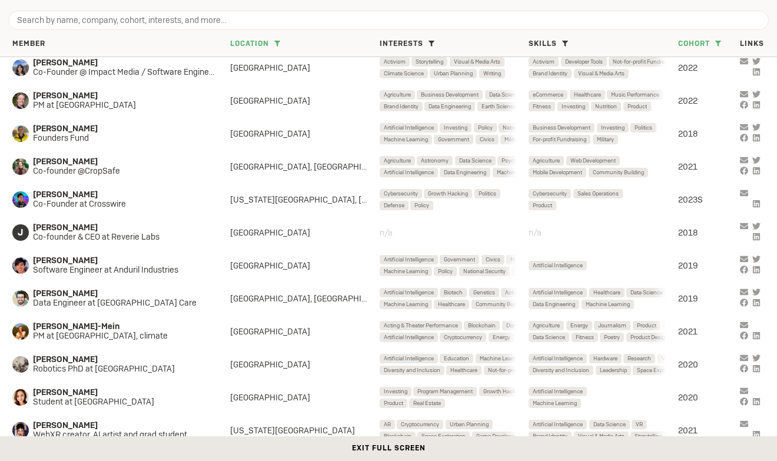
scroll to position [5736, 0]
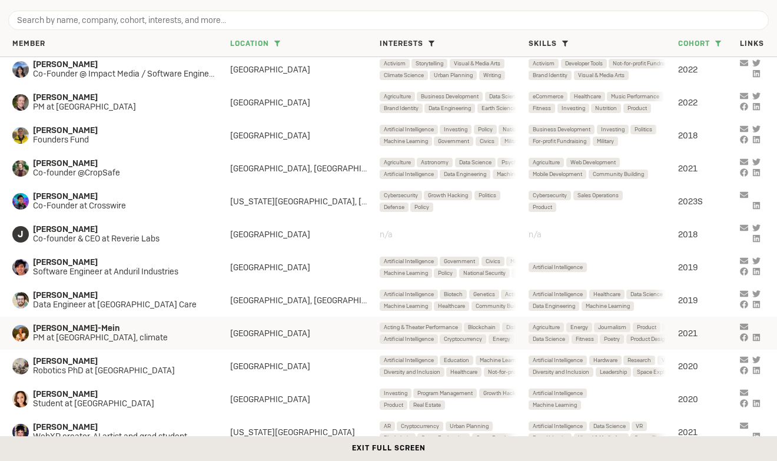
click at [758, 336] on icon "grid" at bounding box center [755, 336] width 7 height 7
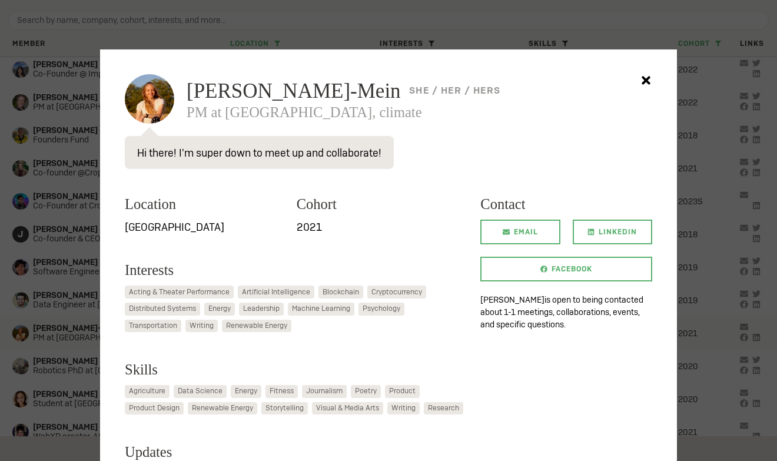
click at [644, 82] on icon at bounding box center [645, 80] width 8 height 8
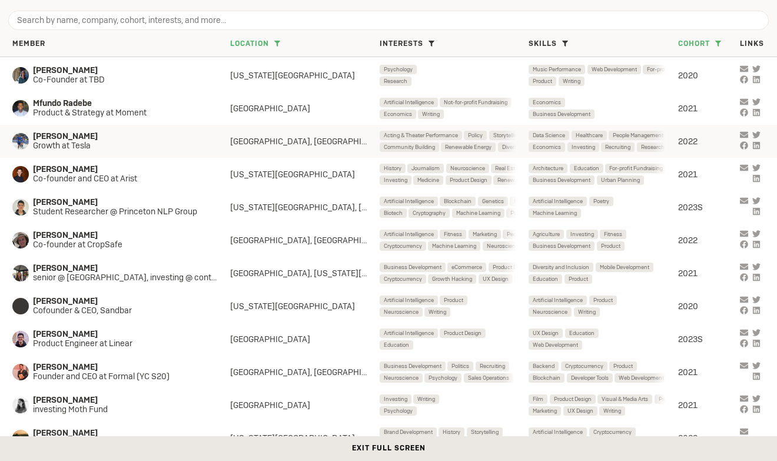
scroll to position [8335, 0]
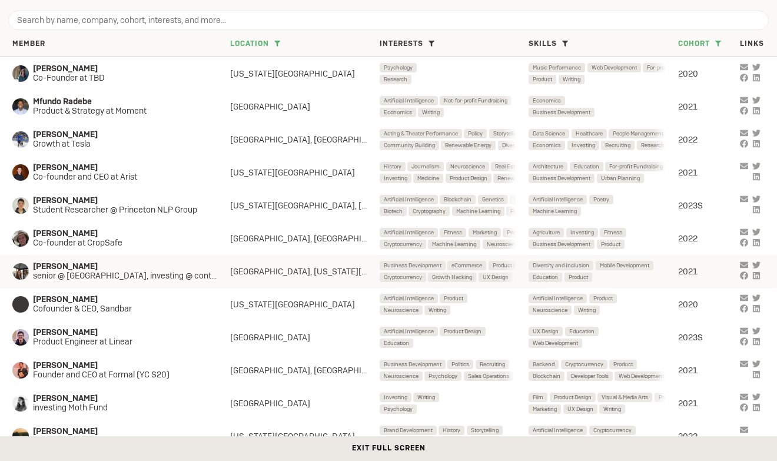
click at [758, 274] on icon "grid" at bounding box center [755, 274] width 7 height 7
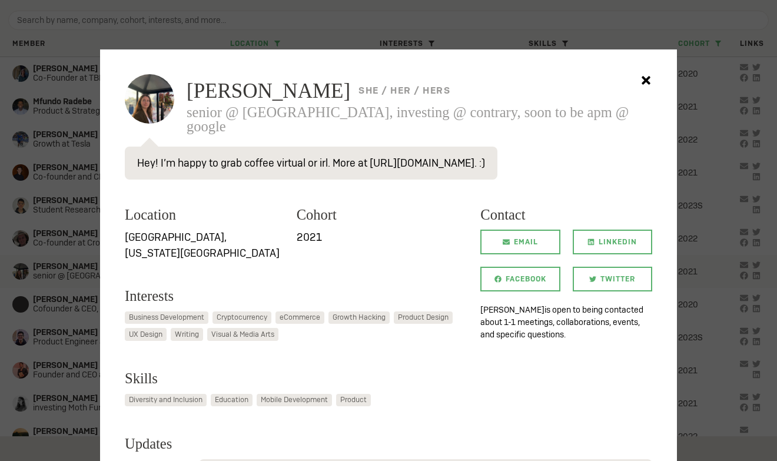
click at [649, 78] on icon at bounding box center [645, 80] width 8 height 8
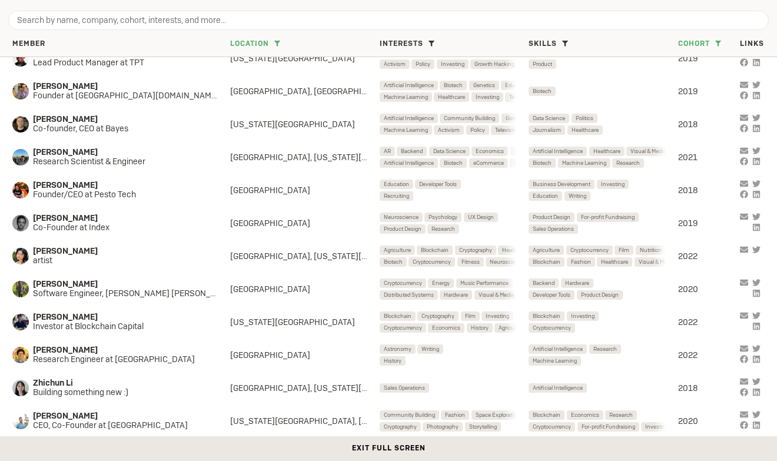
scroll to position [12402, 0]
